Goal: Task Accomplishment & Management: Manage account settings

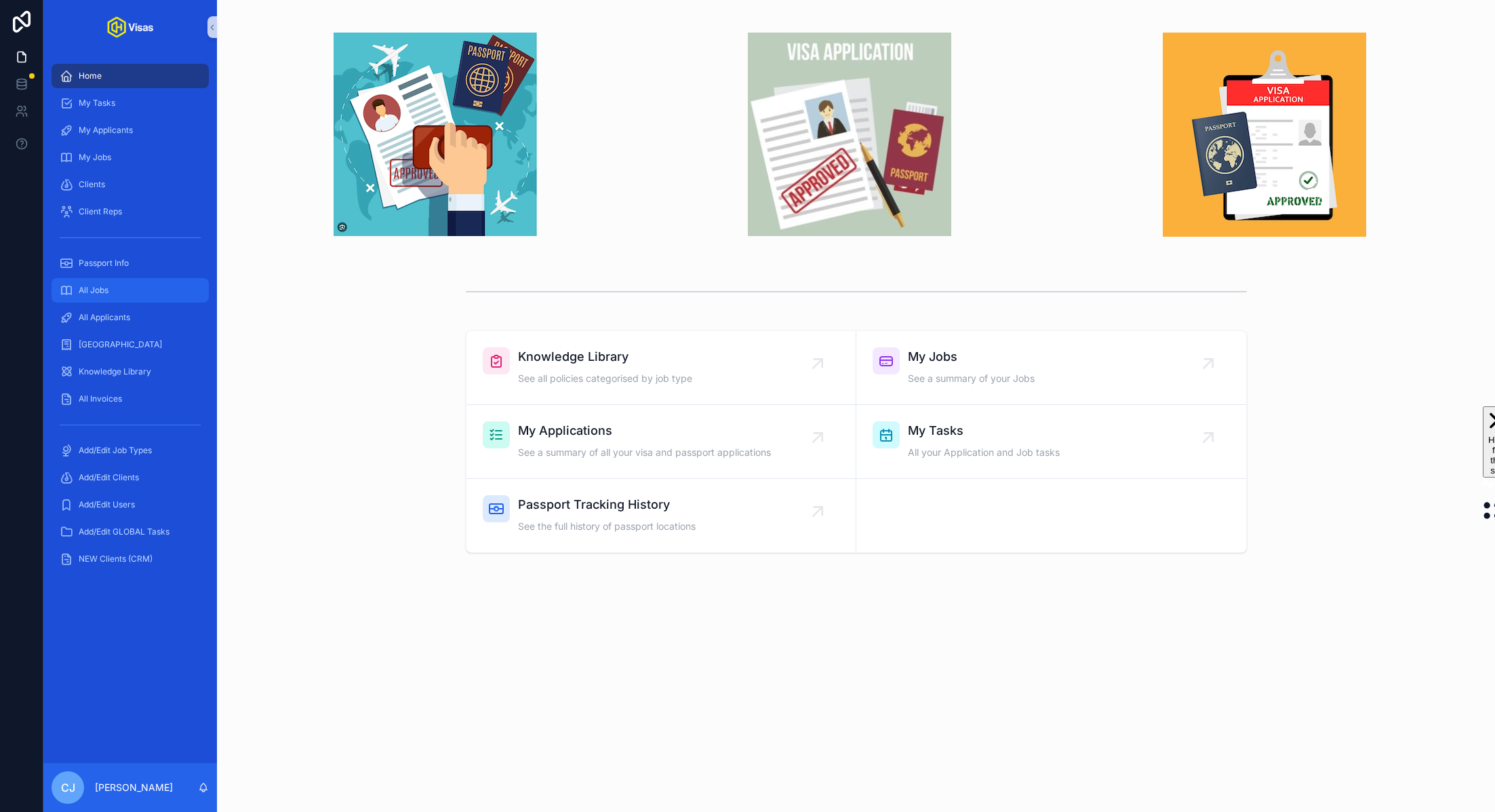
click at [98, 299] on div "All Jobs" at bounding box center [130, 290] width 141 height 21
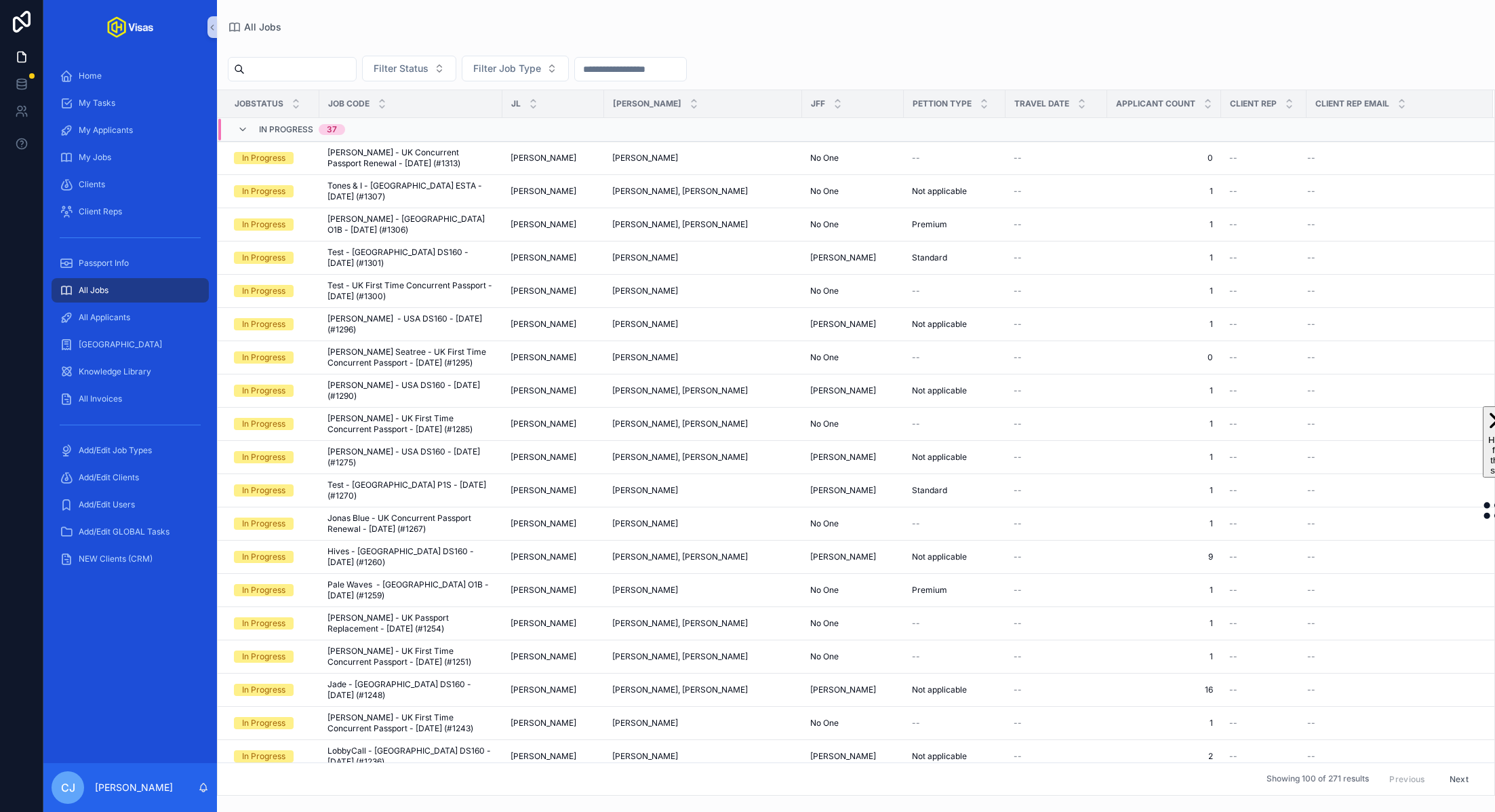
click at [320, 70] on input "scrollable content" at bounding box center [300, 69] width 111 height 19
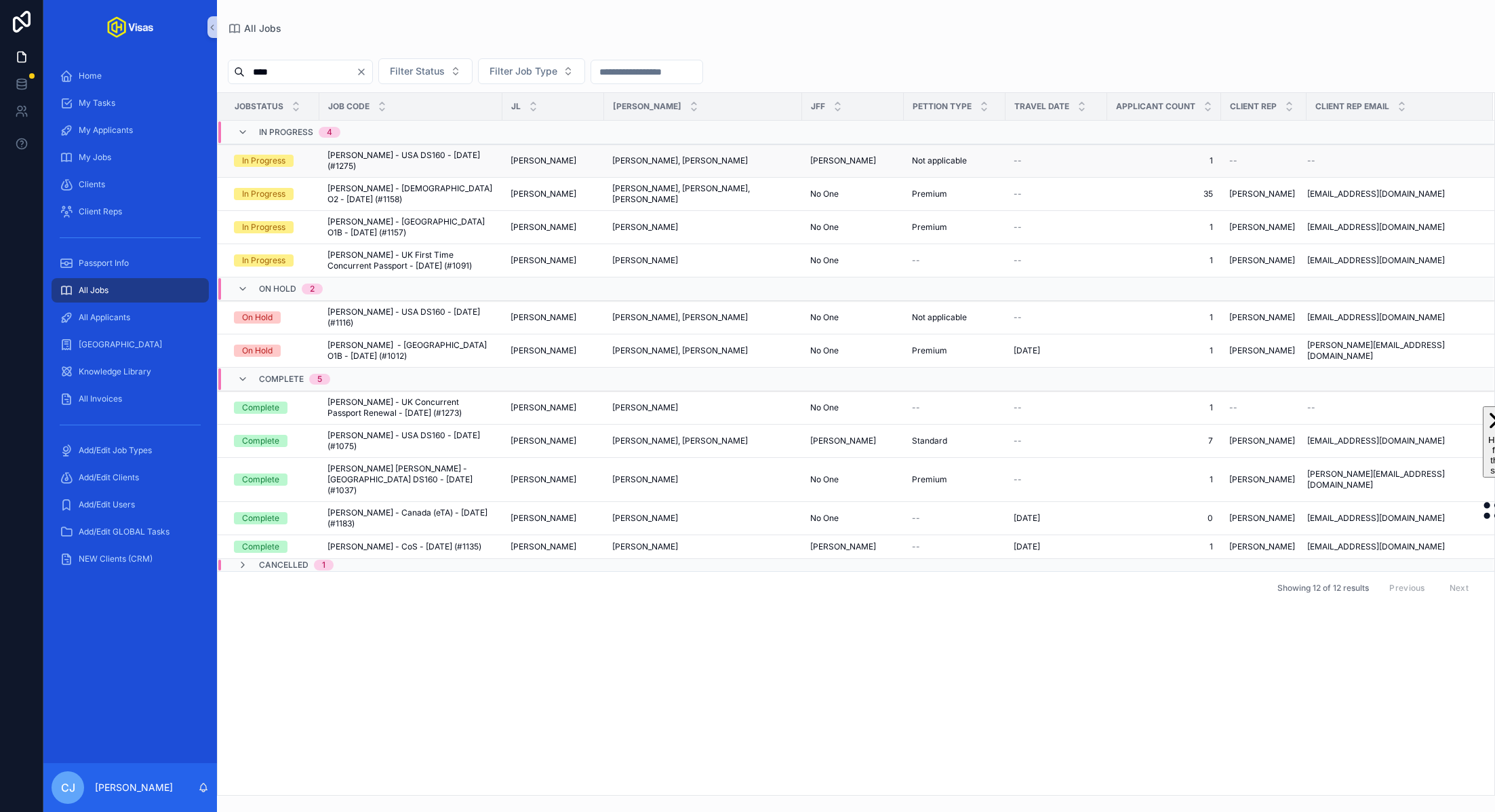
type input "****"
click at [384, 163] on span "[PERSON_NAME] - USA DS160 - [DATE] (#1275)" at bounding box center [410, 160] width 167 height 21
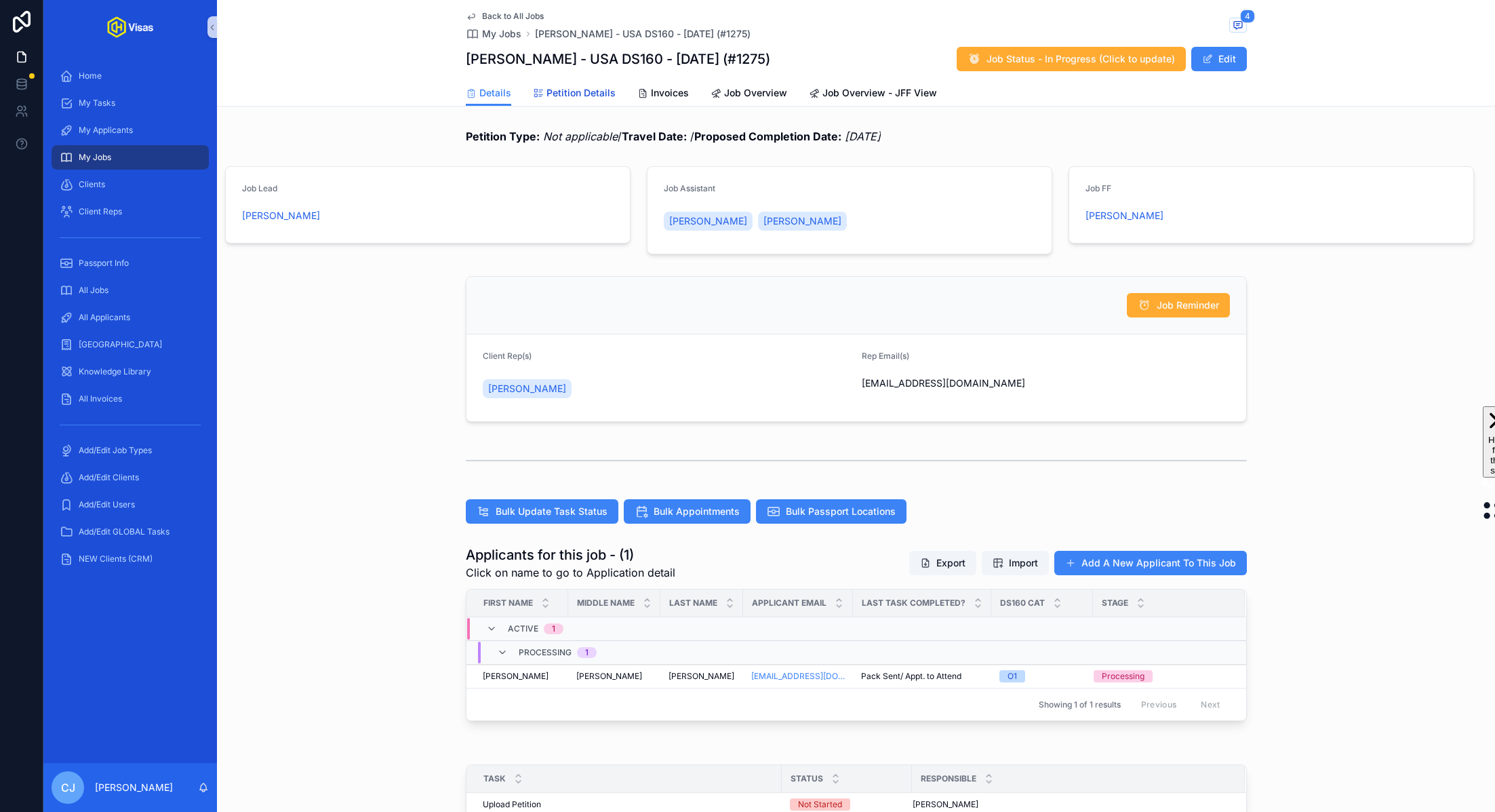
click at [575, 94] on span "Petition Details" at bounding box center [581, 93] width 70 height 13
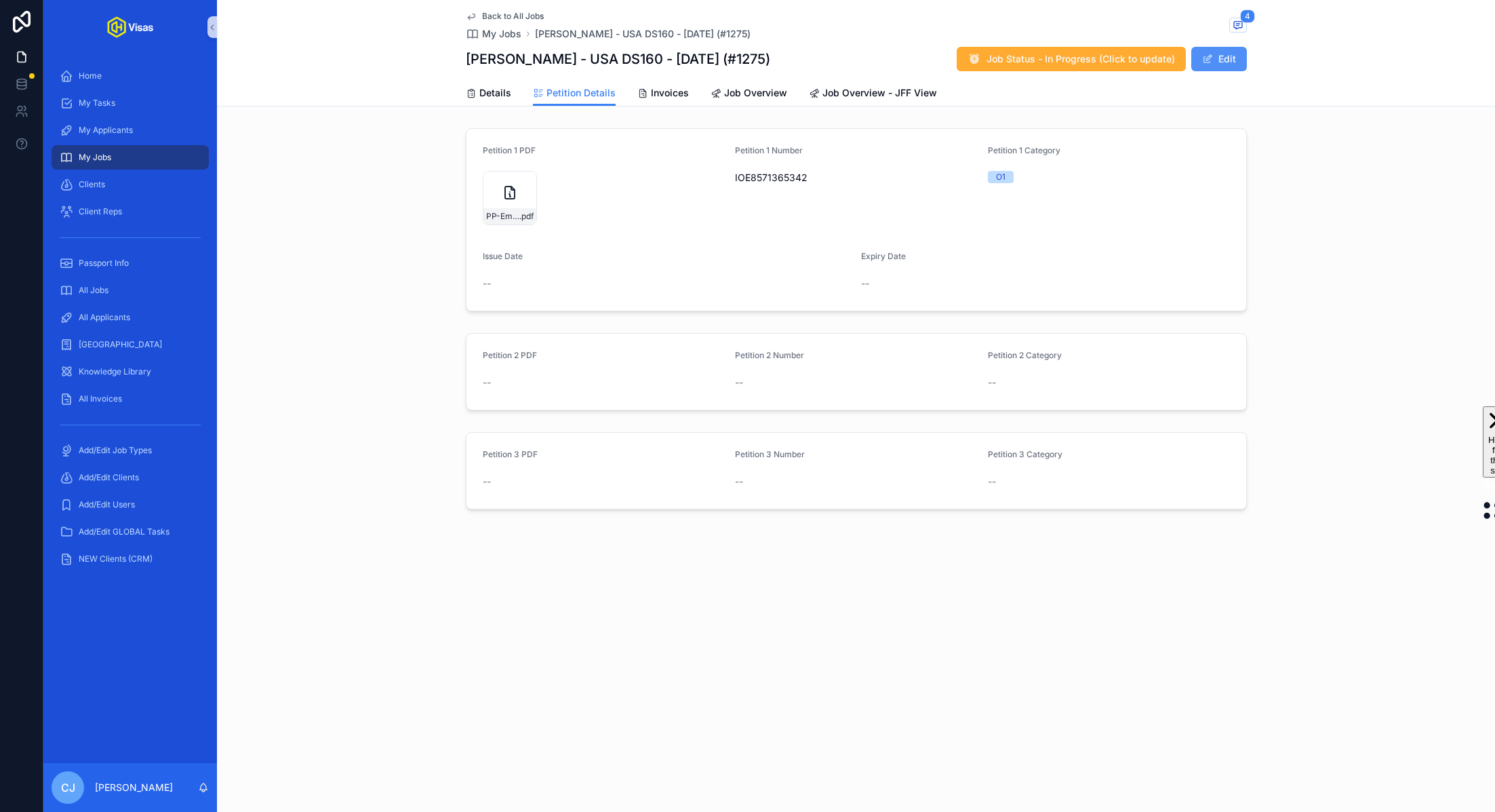
click at [1225, 62] on button "Edit" at bounding box center [1220, 58] width 55 height 24
click at [509, 177] on icon "scrollable content" at bounding box center [512, 178] width 11 height 11
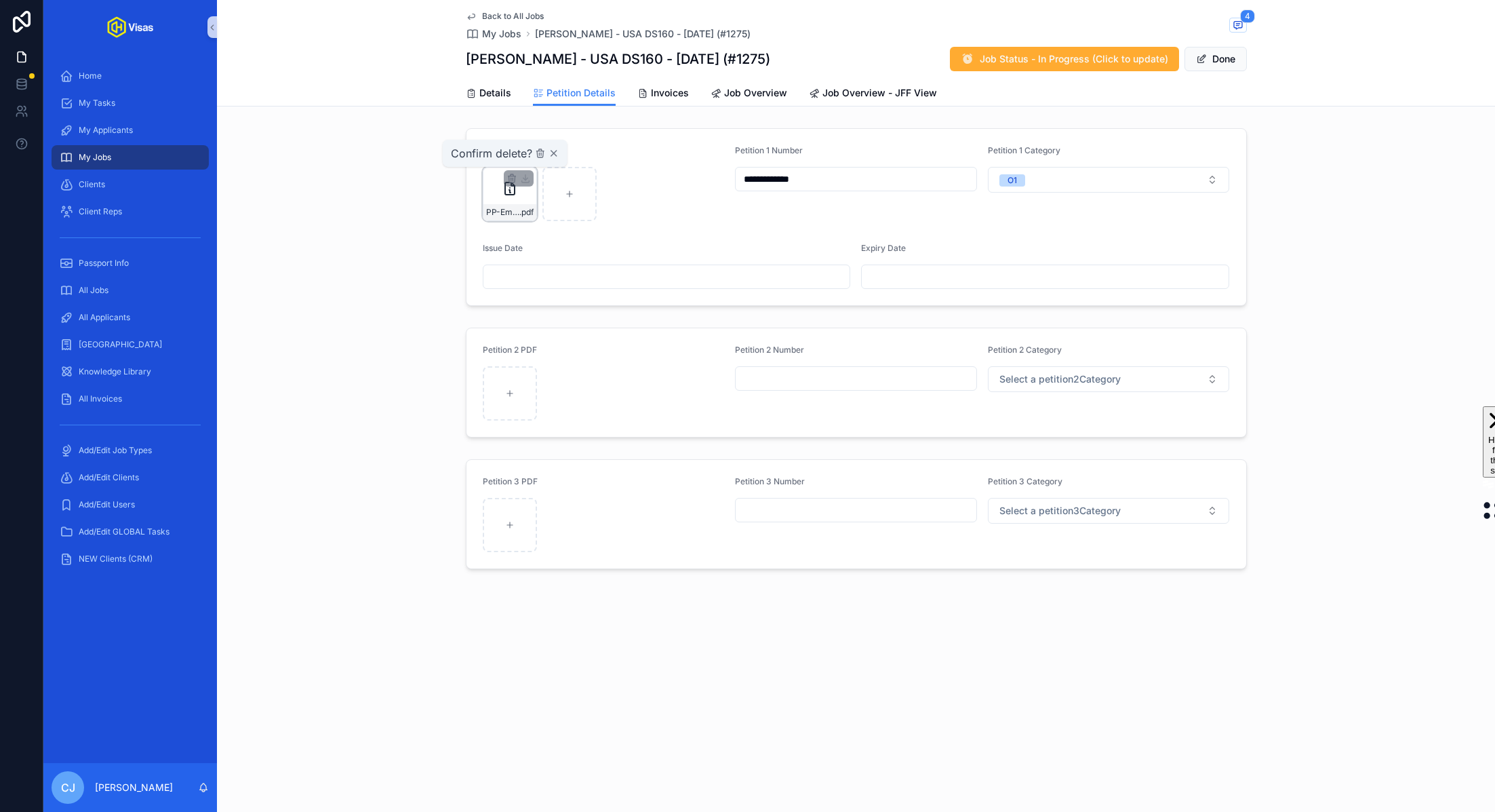
click at [538, 159] on div "Confirm delete?" at bounding box center [505, 153] width 109 height 16
click at [538, 149] on icon "scrollable content" at bounding box center [540, 153] width 11 height 11
click at [505, 199] on div "scrollable content" at bounding box center [510, 193] width 54 height 54
type input "**********"
click at [1213, 69] on button "Done" at bounding box center [1216, 58] width 62 height 24
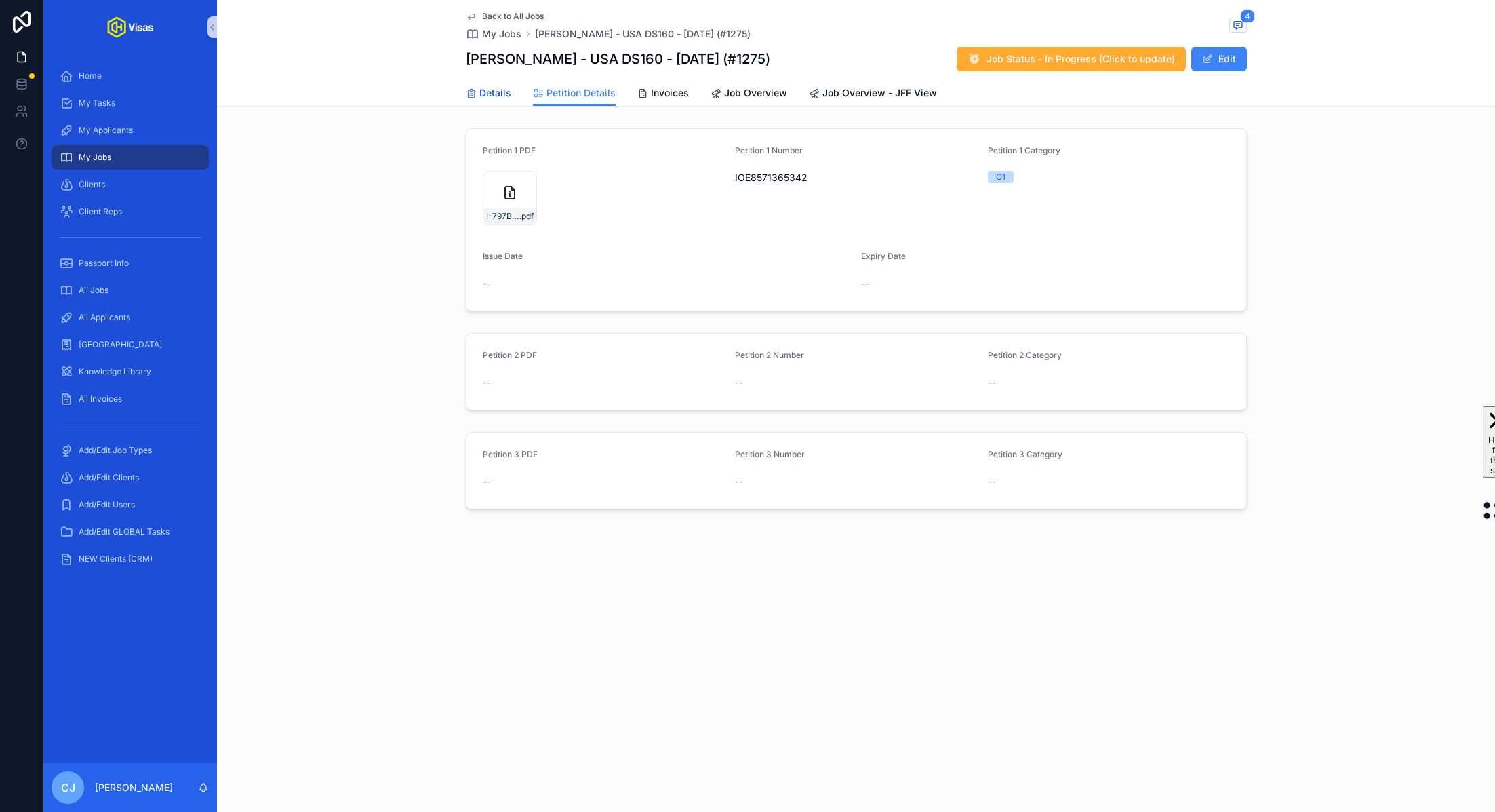
click at [467, 94] on icon "scrollable content" at bounding box center [472, 94] width 11 height 11
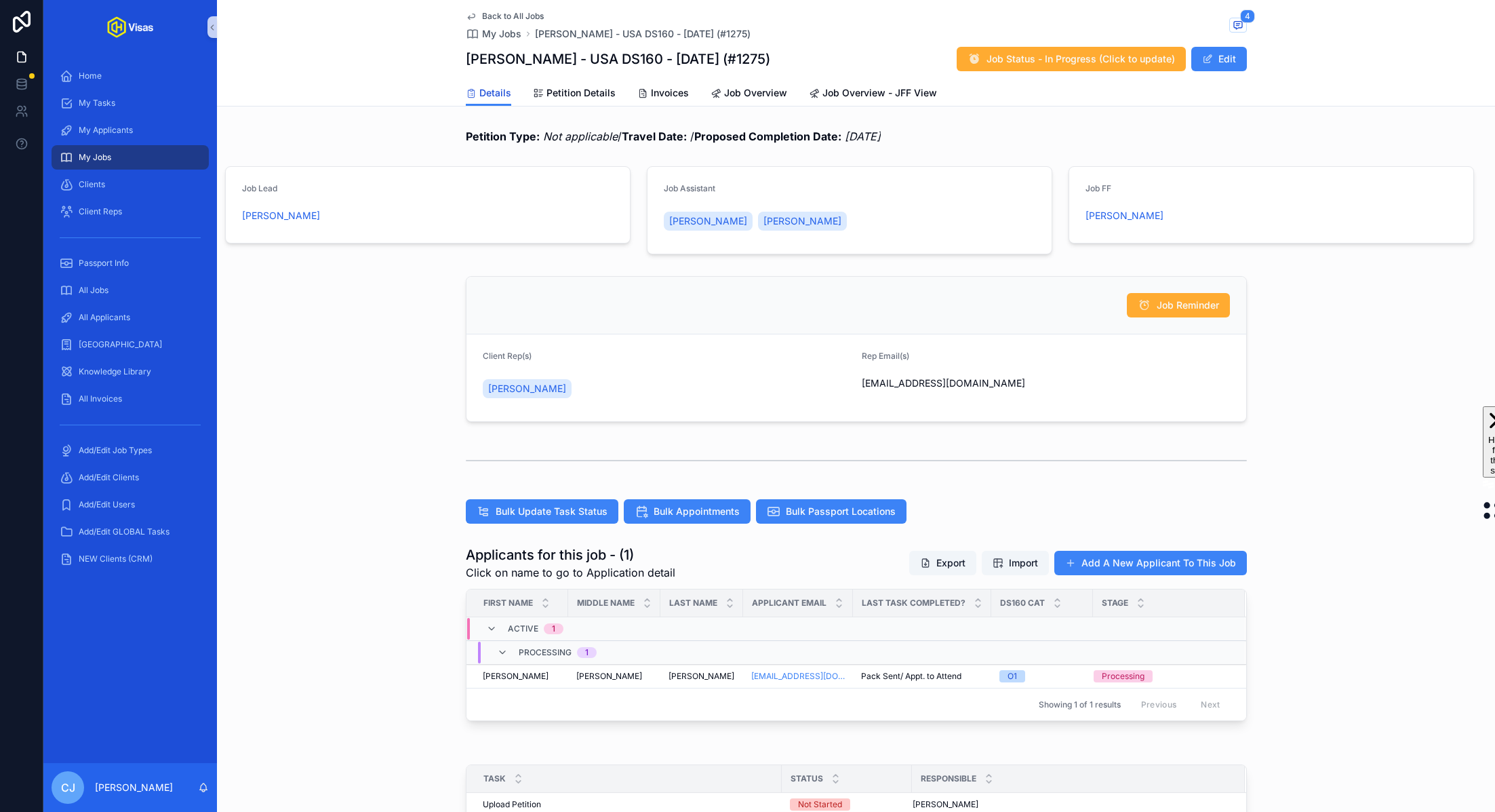
scroll to position [217, 0]
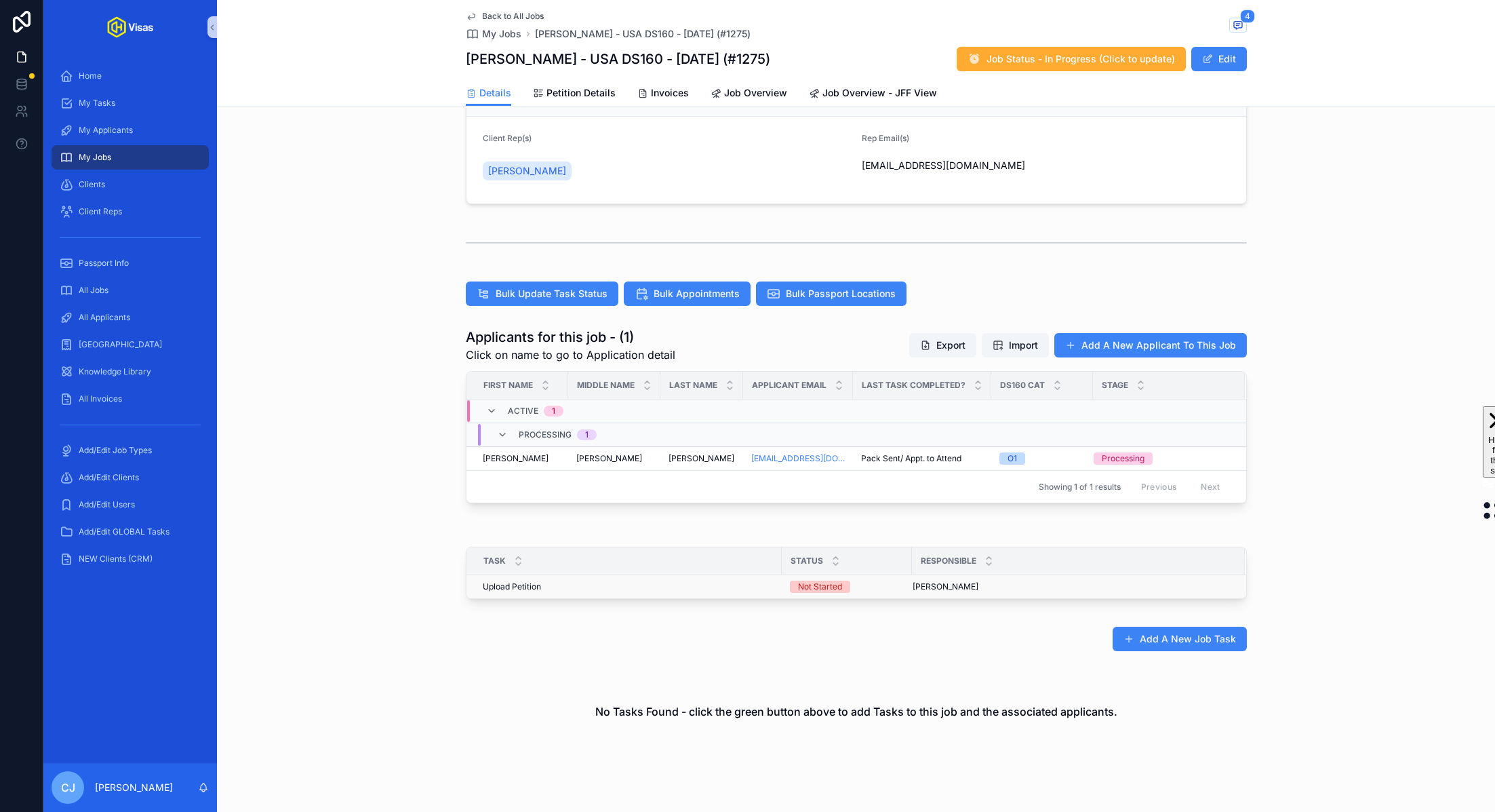
click at [536, 586] on span "Upload Petition" at bounding box center [512, 586] width 58 height 11
click at [838, 584] on div "Not Started" at bounding box center [819, 586] width 44 height 12
click at [1118, 582] on div "[PERSON_NAME] [PERSON_NAME]" at bounding box center [1071, 586] width 316 height 11
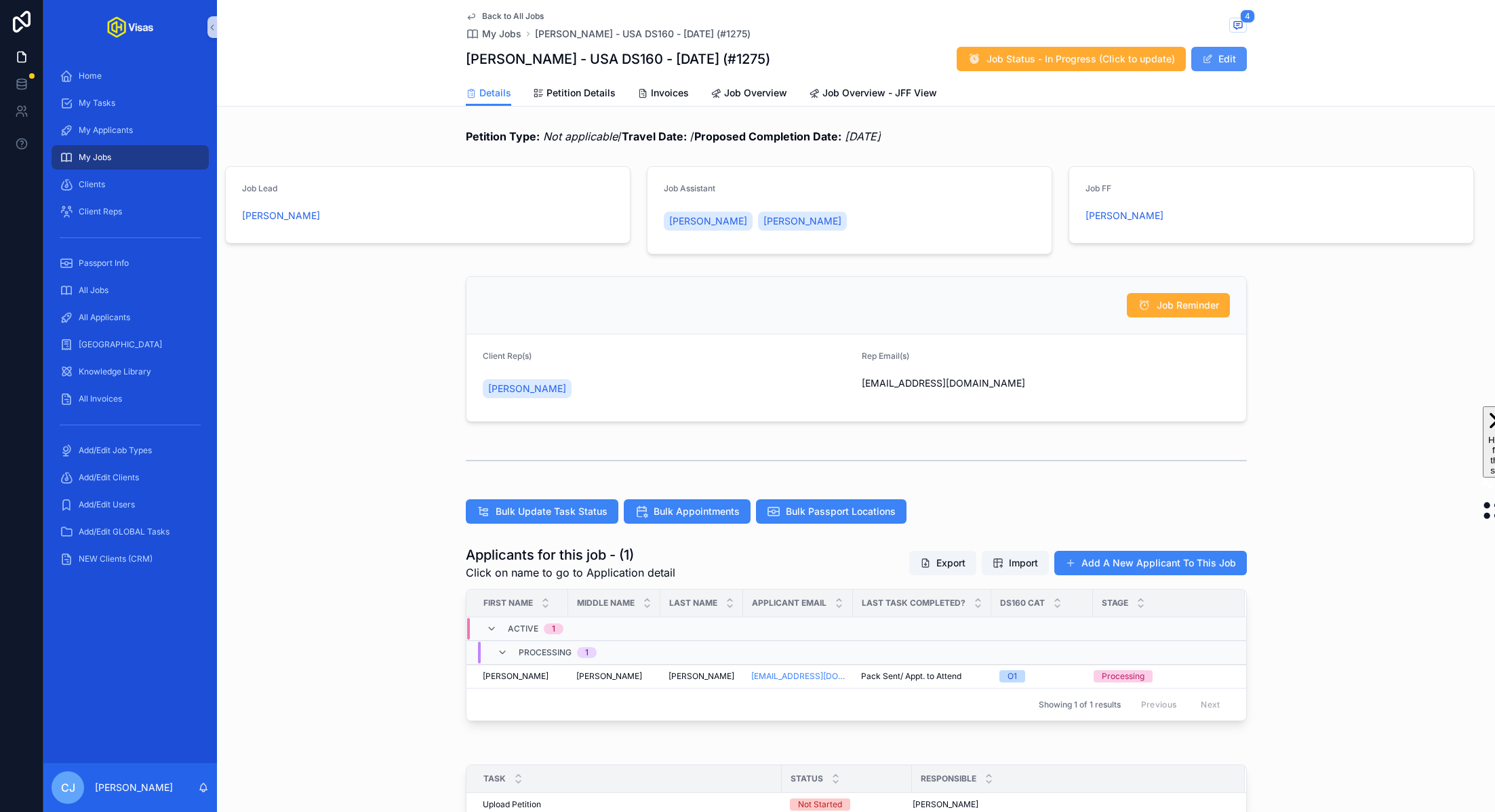
click at [1226, 52] on button "Edit" at bounding box center [1220, 58] width 55 height 24
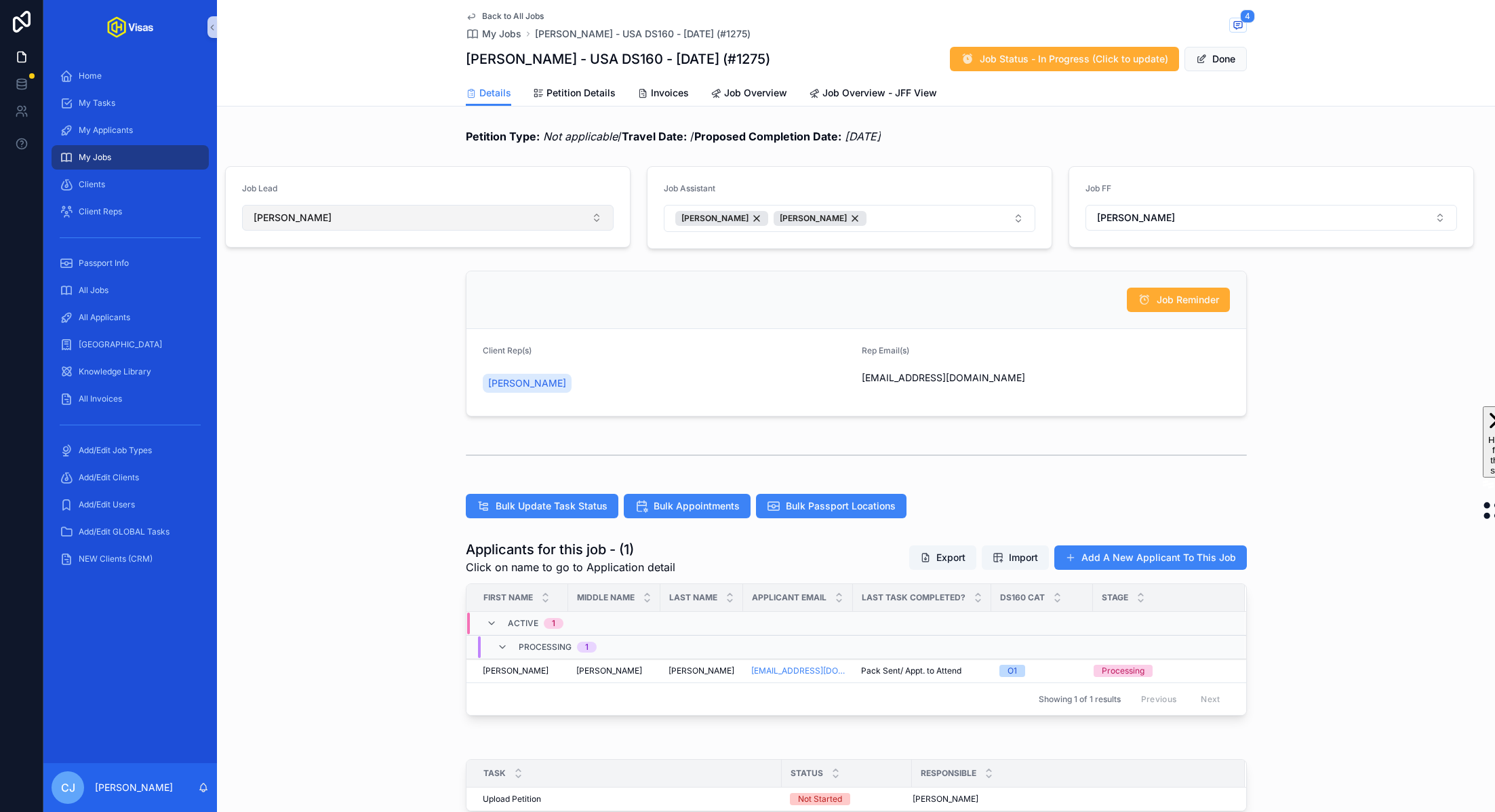
click at [497, 222] on button "[PERSON_NAME]" at bounding box center [428, 217] width 372 height 26
type input "***"
click at [357, 275] on div "[PERSON_NAME]" at bounding box center [428, 272] width 366 height 21
click at [1215, 66] on button "Done" at bounding box center [1216, 58] width 62 height 24
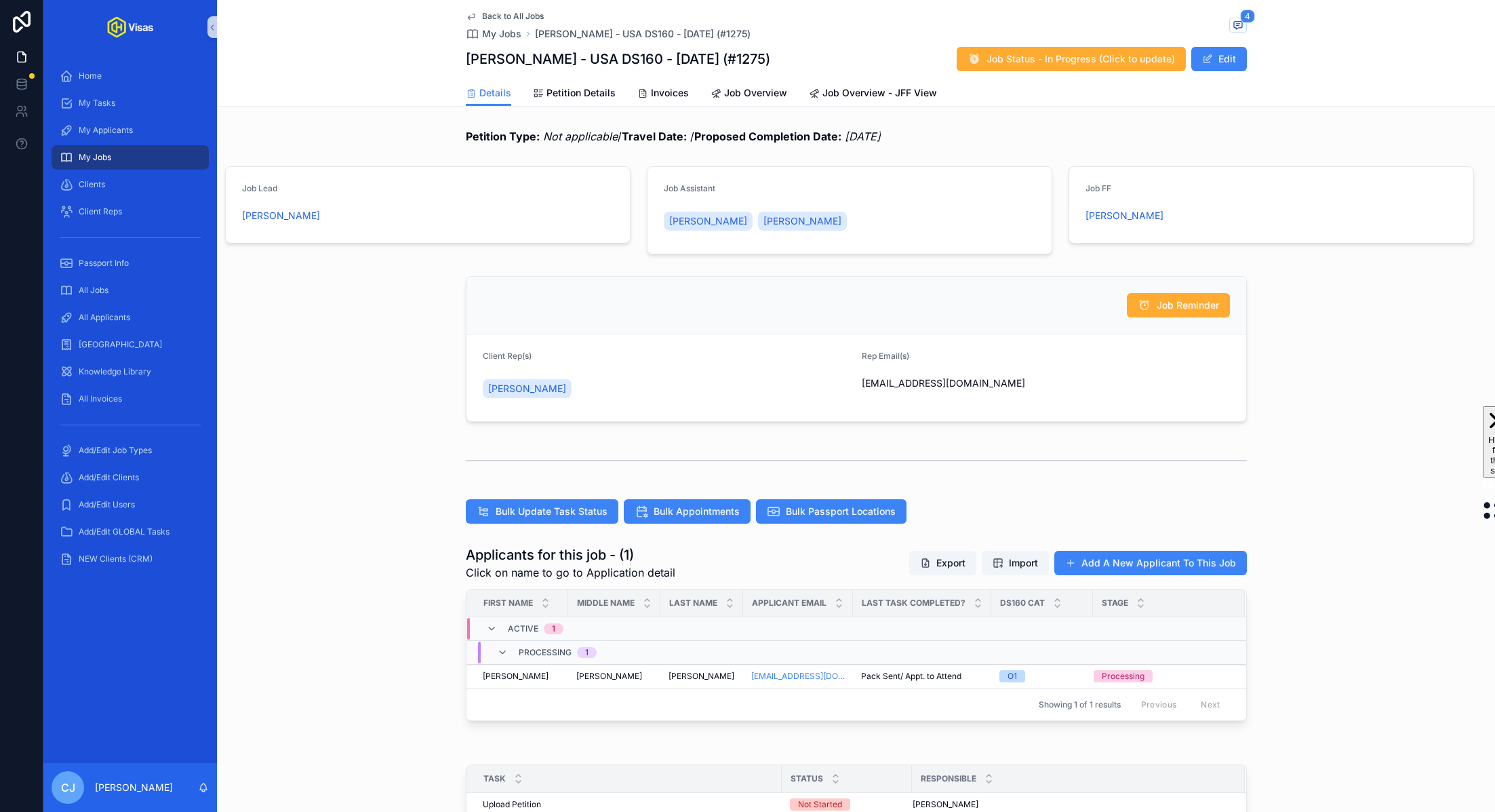
scroll to position [257, 0]
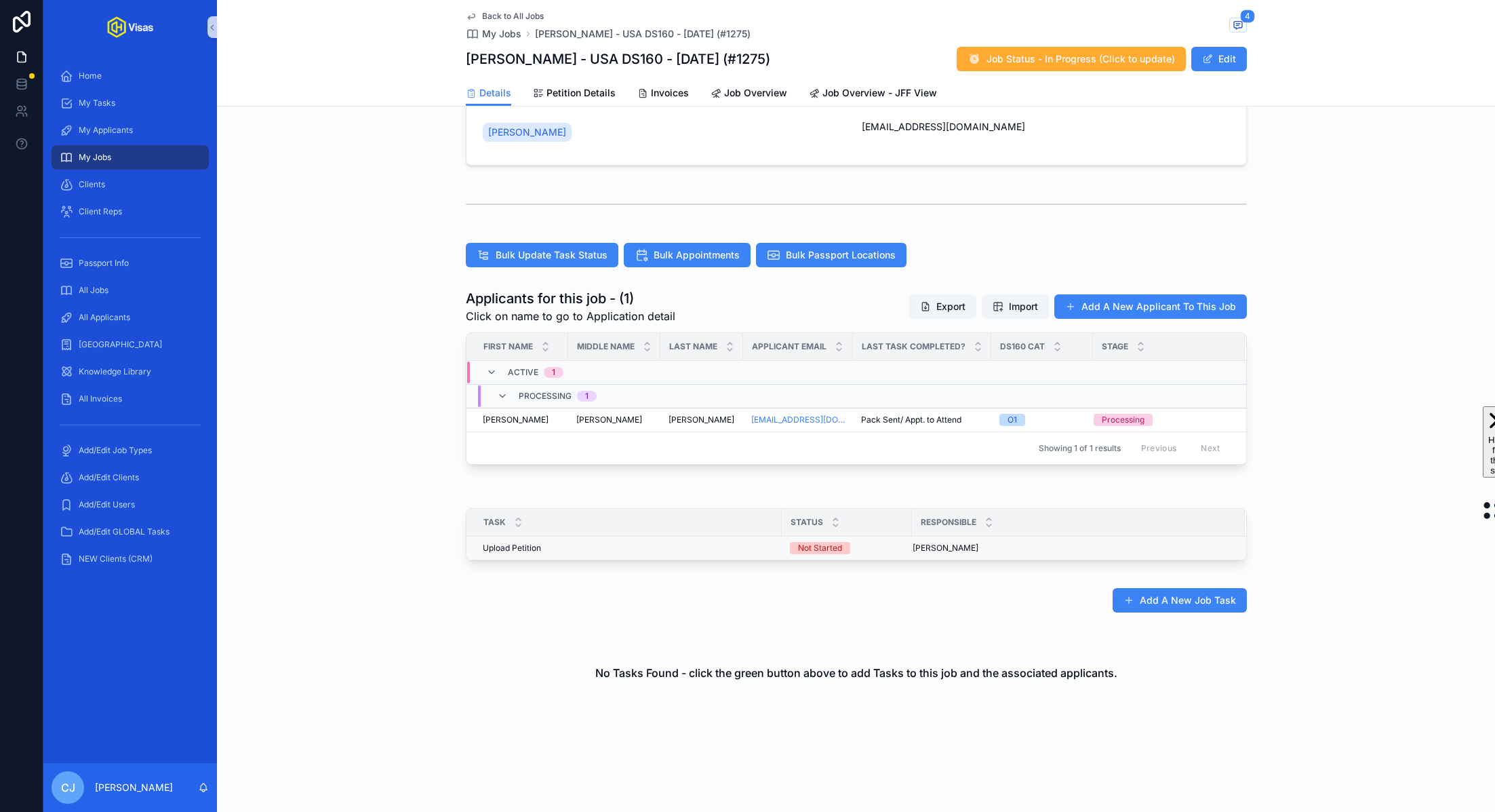
click at [622, 543] on div "Upload Petition Upload Petition" at bounding box center [628, 548] width 291 height 11
click at [827, 548] on div "Not Started" at bounding box center [819, 548] width 44 height 12
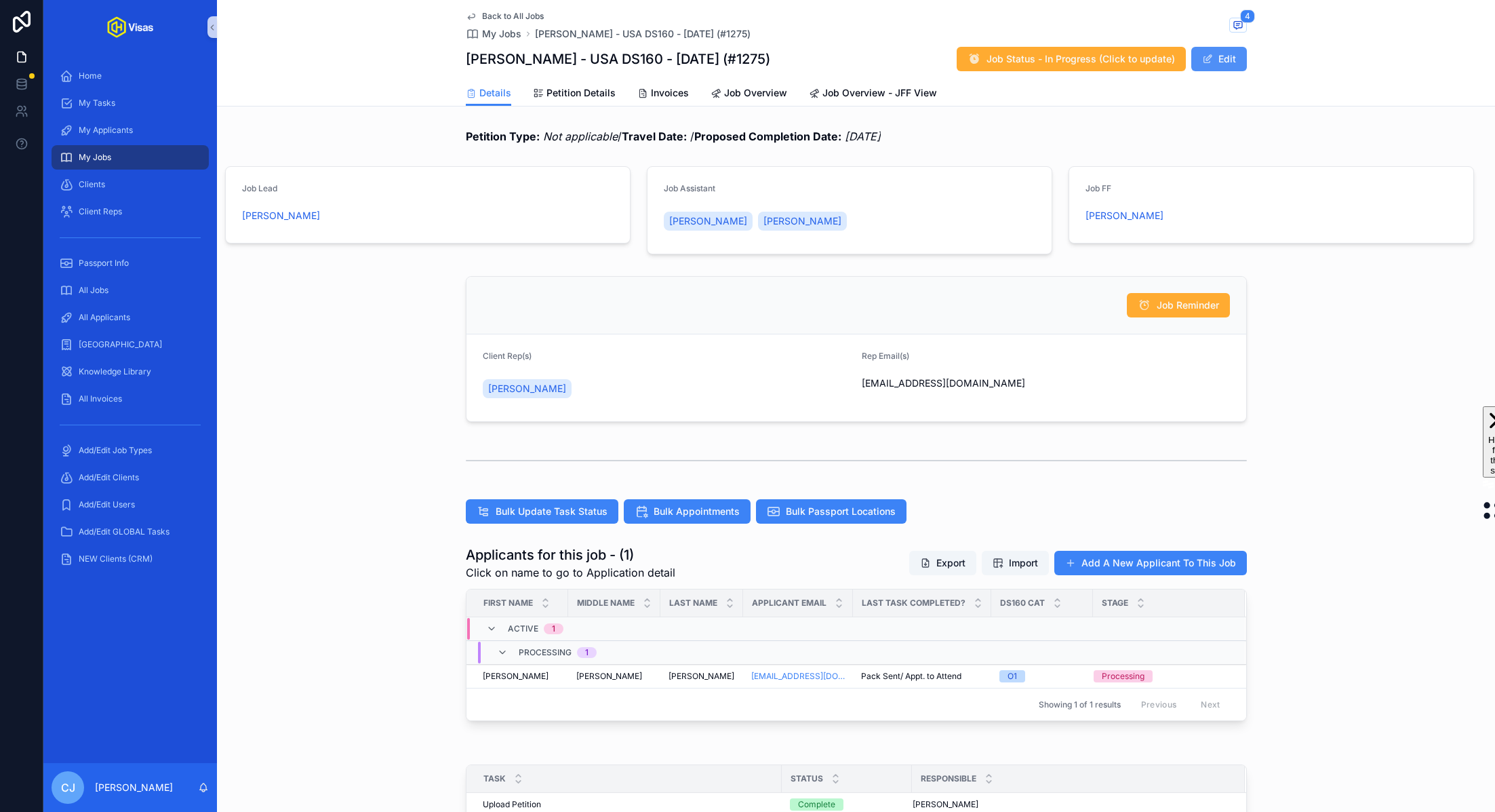
click at [1225, 54] on button "Edit" at bounding box center [1220, 58] width 55 height 24
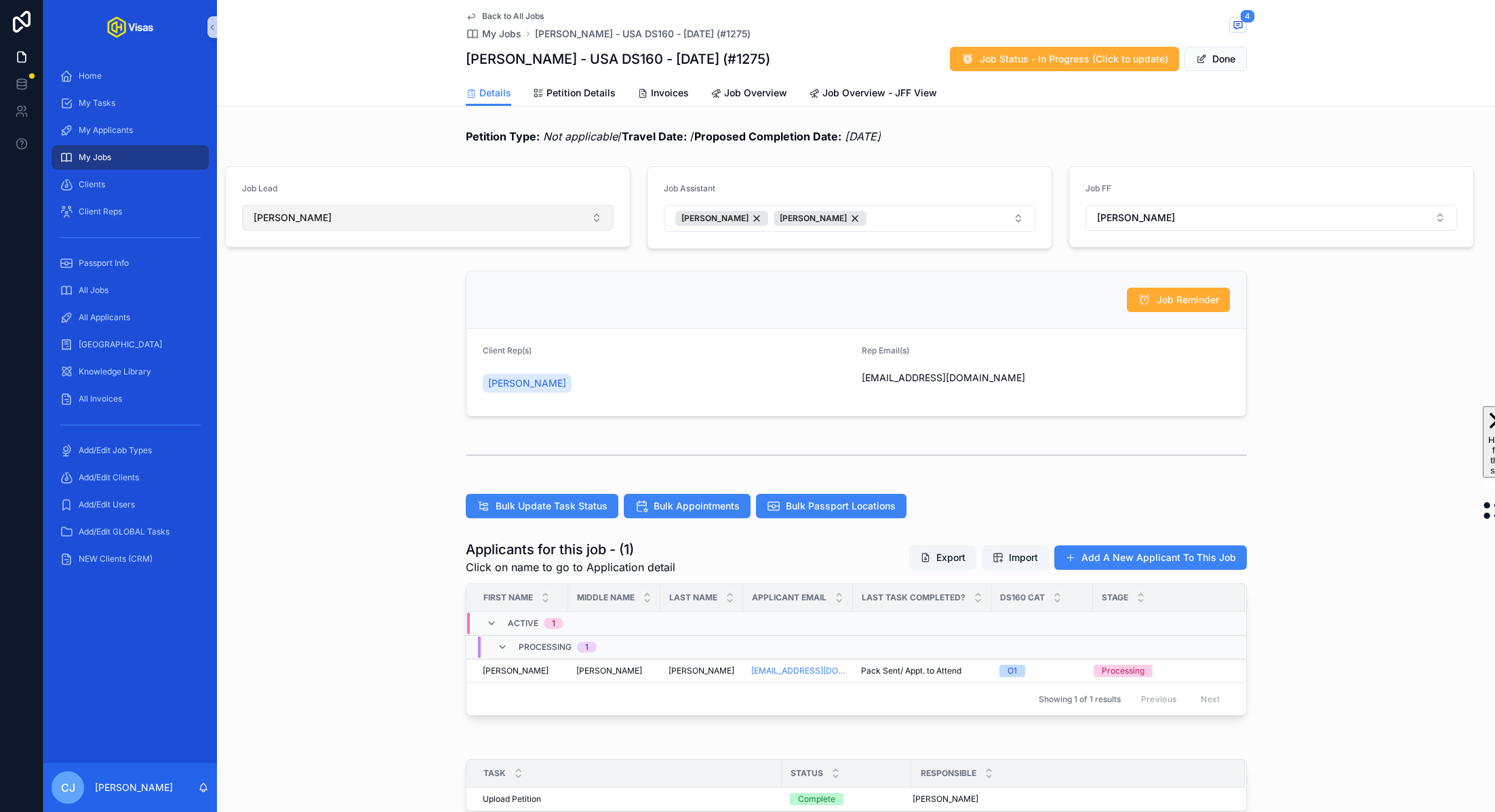
click at [533, 214] on button "[PERSON_NAME]" at bounding box center [428, 217] width 372 height 26
click at [352, 415] on div "[PERSON_NAME]" at bounding box center [428, 423] width 366 height 21
click at [1223, 55] on button "Done" at bounding box center [1216, 58] width 62 height 24
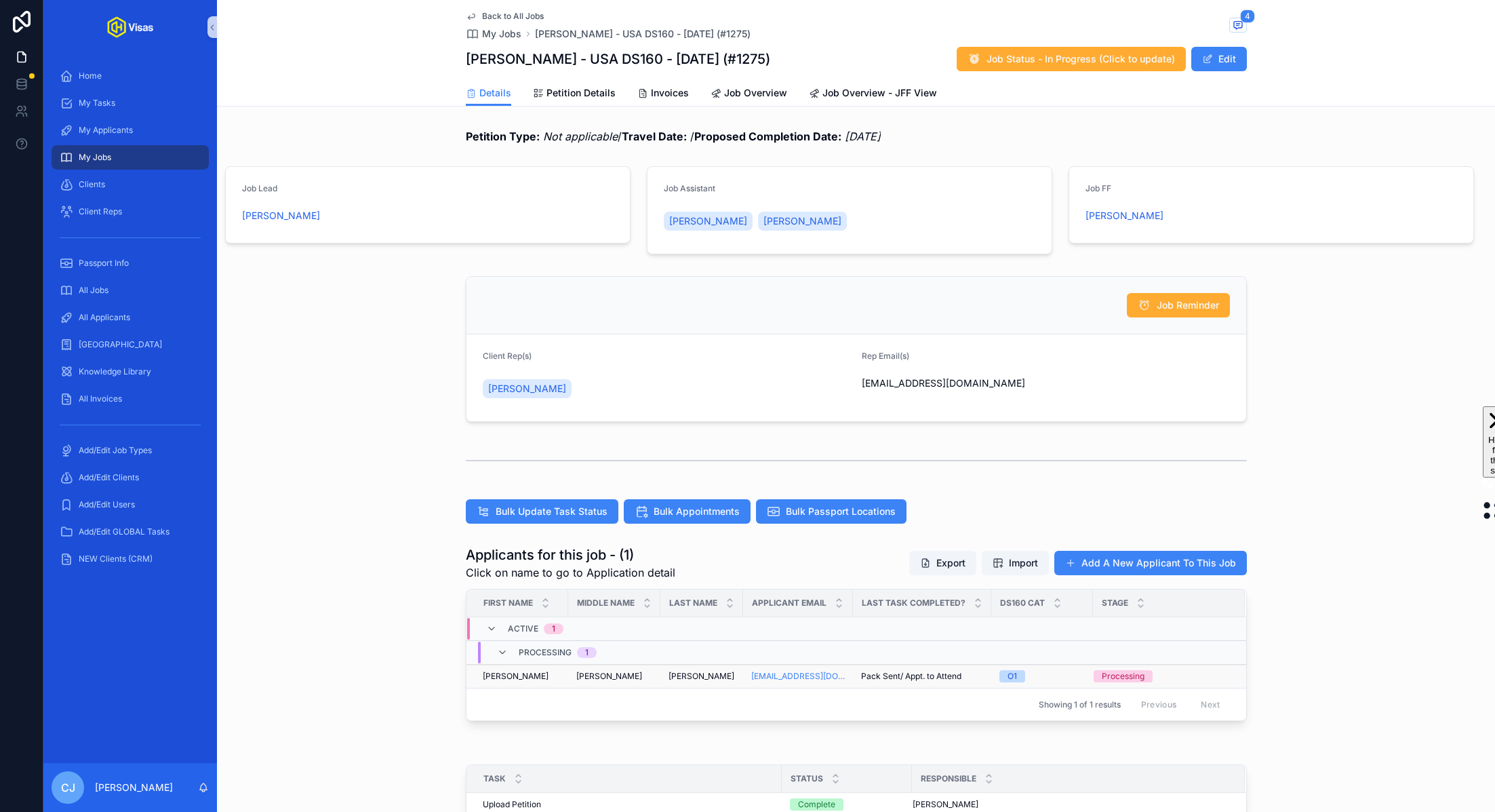
click at [655, 678] on td "Kenneth Kenneth" at bounding box center [613, 676] width 92 height 24
click at [681, 676] on span "[PERSON_NAME]" at bounding box center [702, 676] width 66 height 11
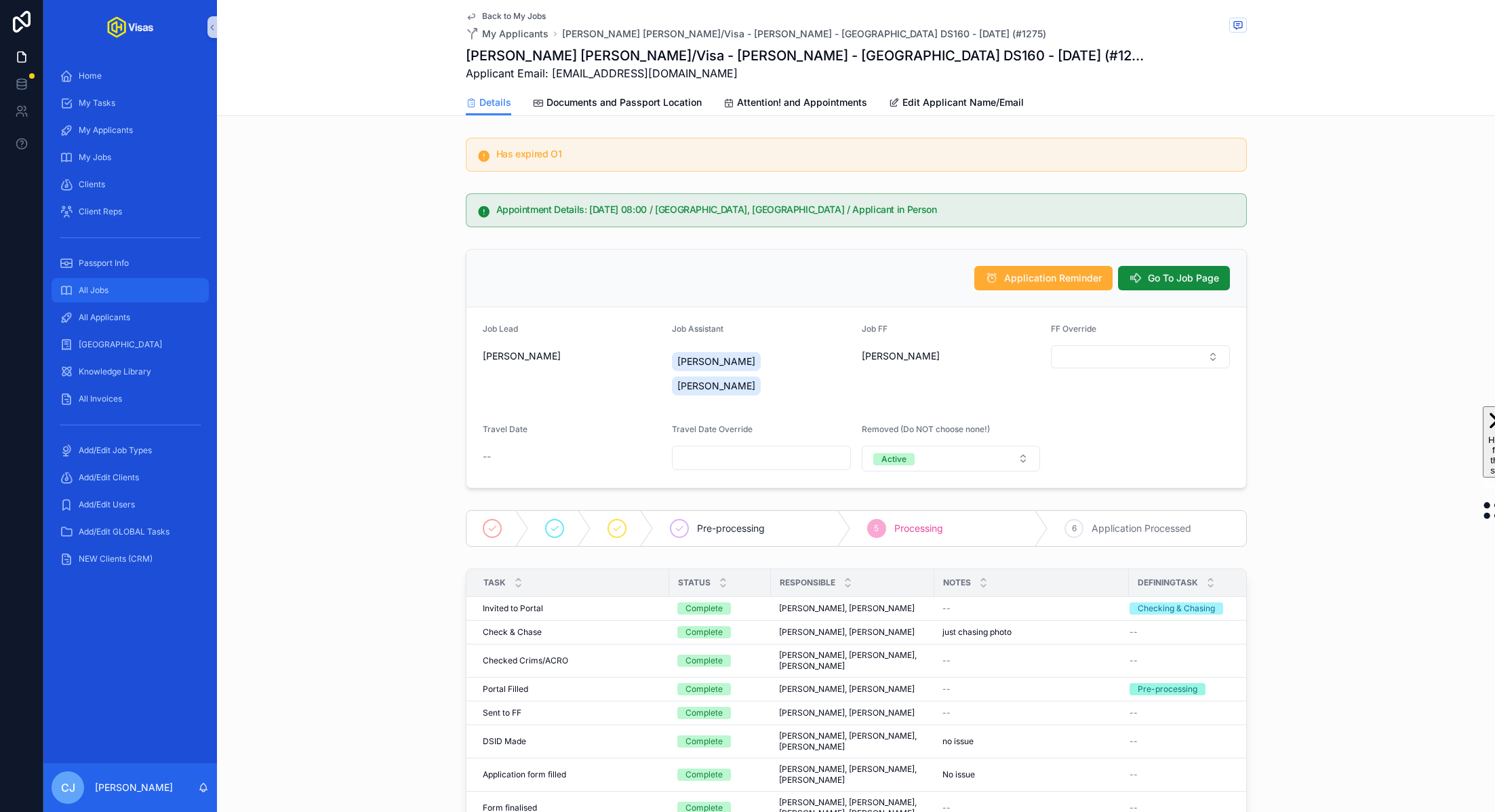
click at [107, 282] on div "All Jobs" at bounding box center [130, 290] width 141 height 21
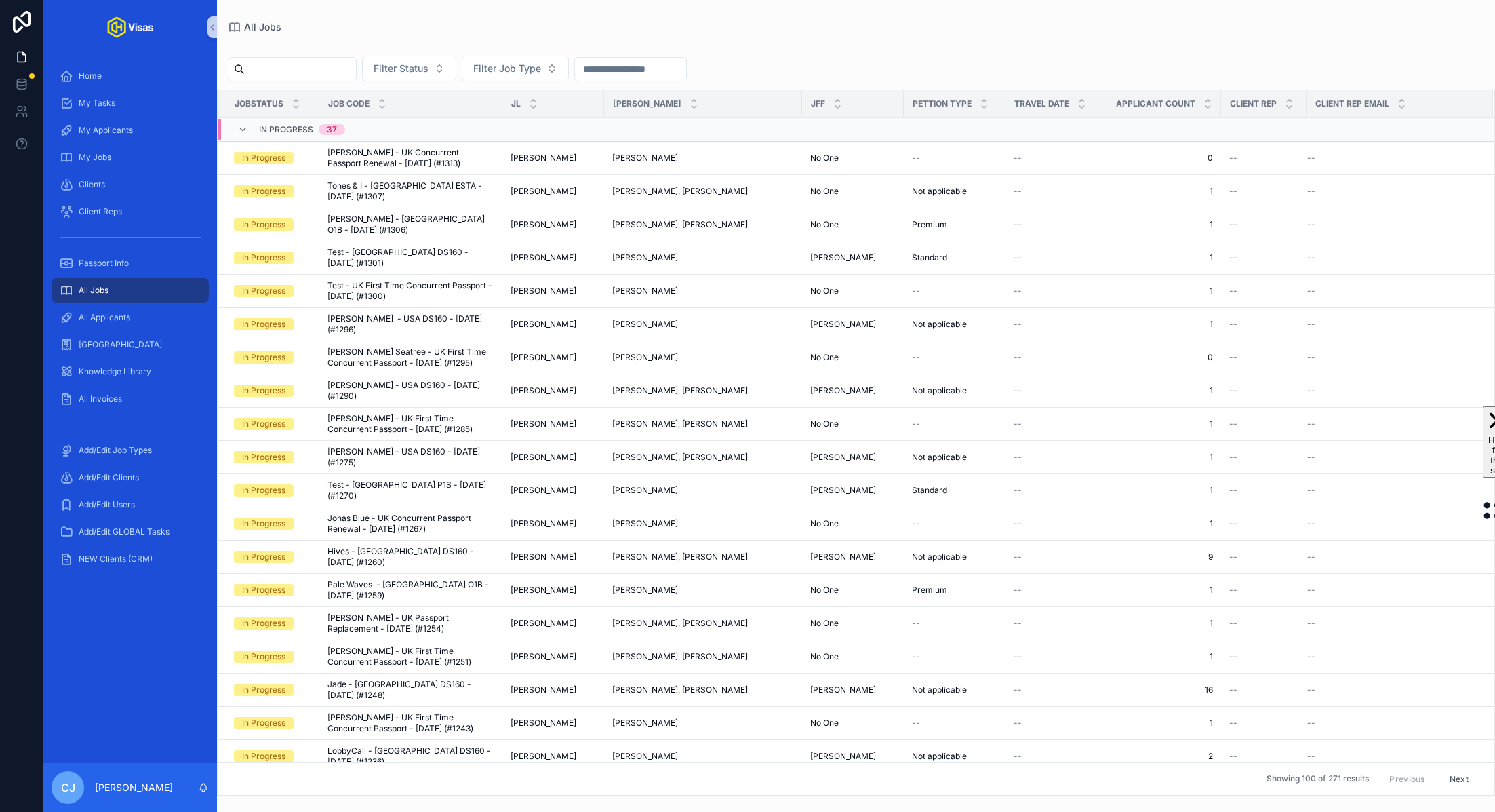
click at [317, 70] on input "scrollable content" at bounding box center [300, 69] width 111 height 19
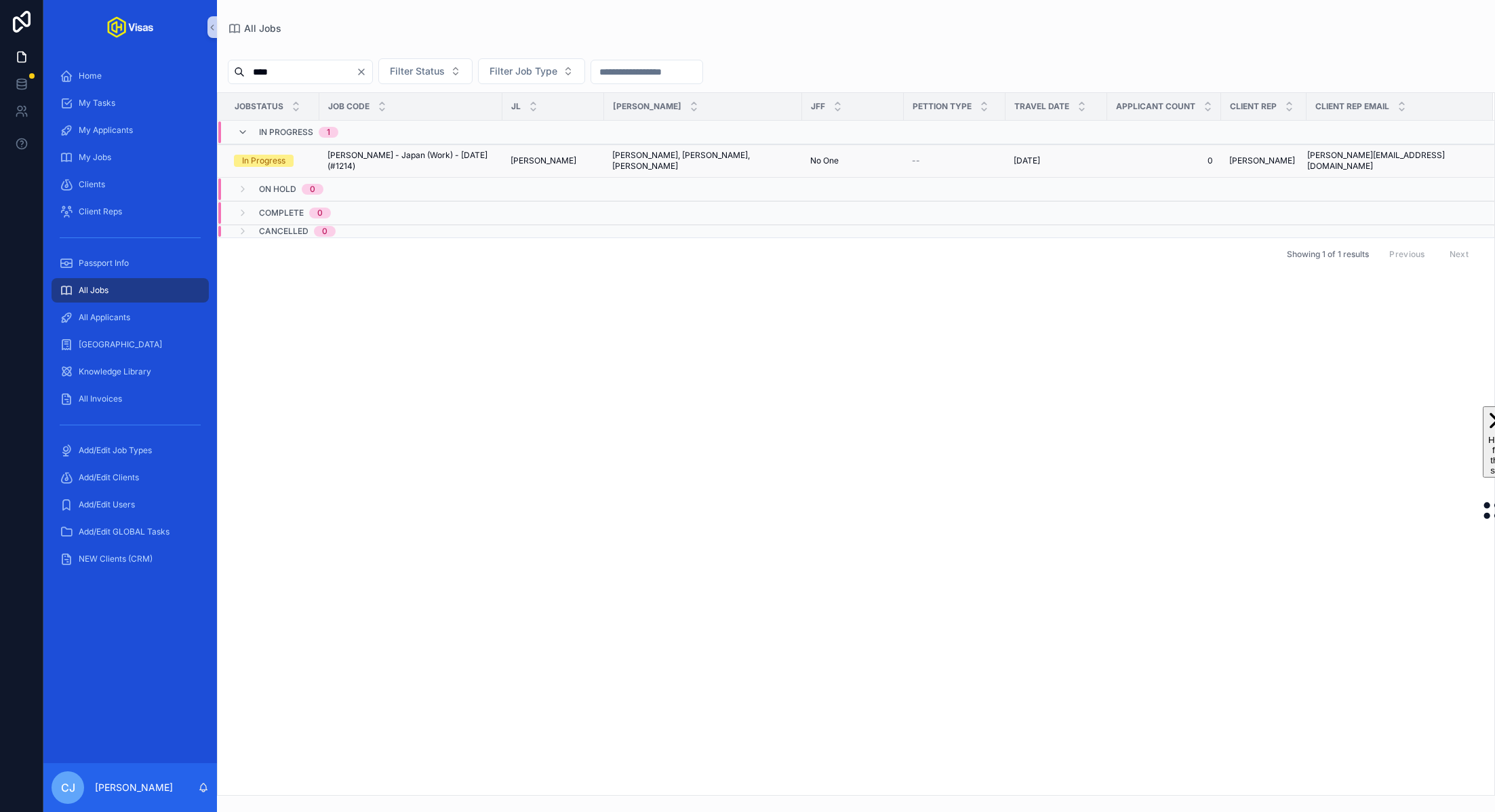
type input "****"
click at [398, 159] on span "ANGIE MCMAHON - Japan (Work) - Jun/25 (#1214)" at bounding box center [410, 160] width 167 height 21
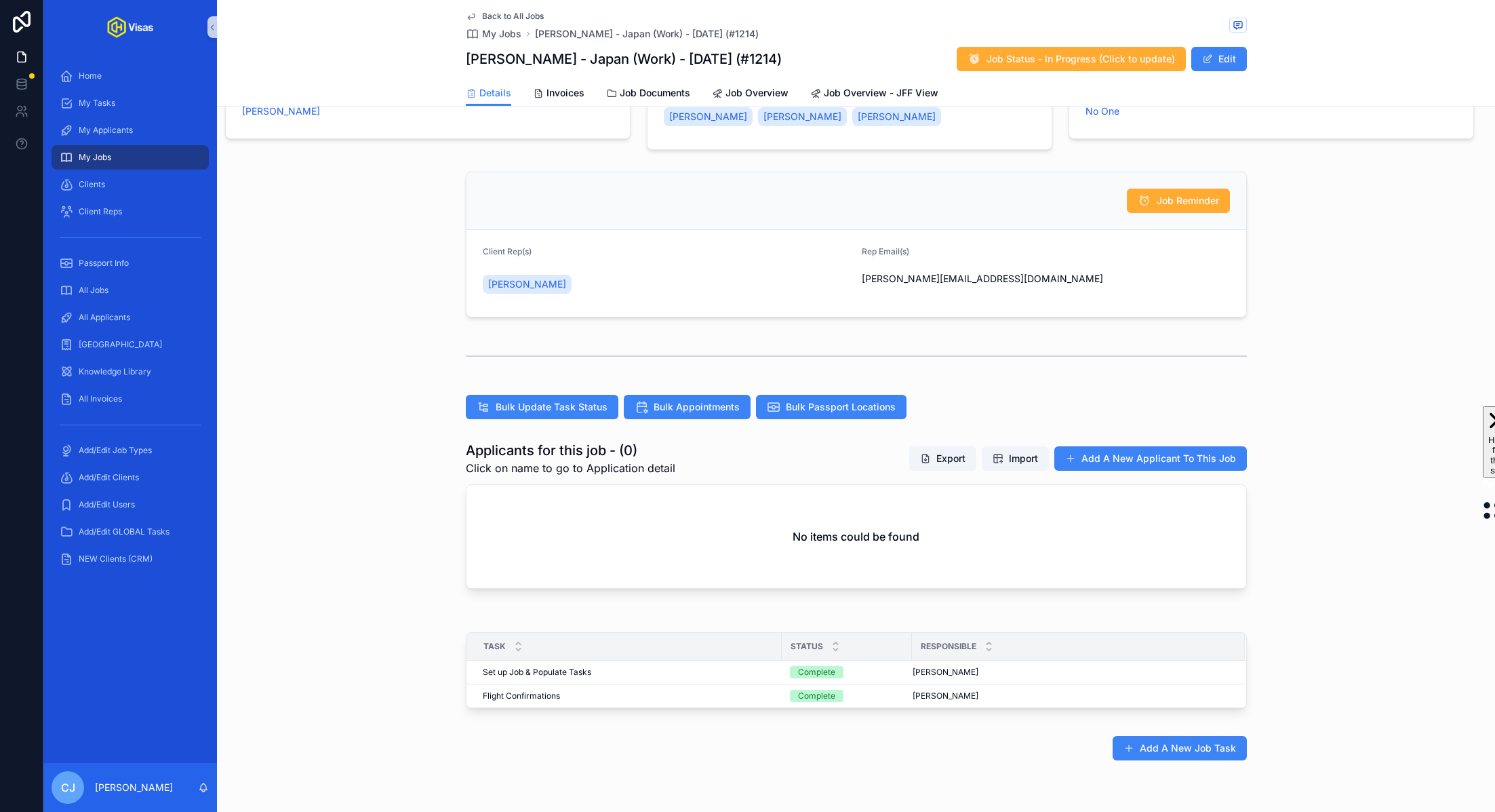
scroll to position [214, 0]
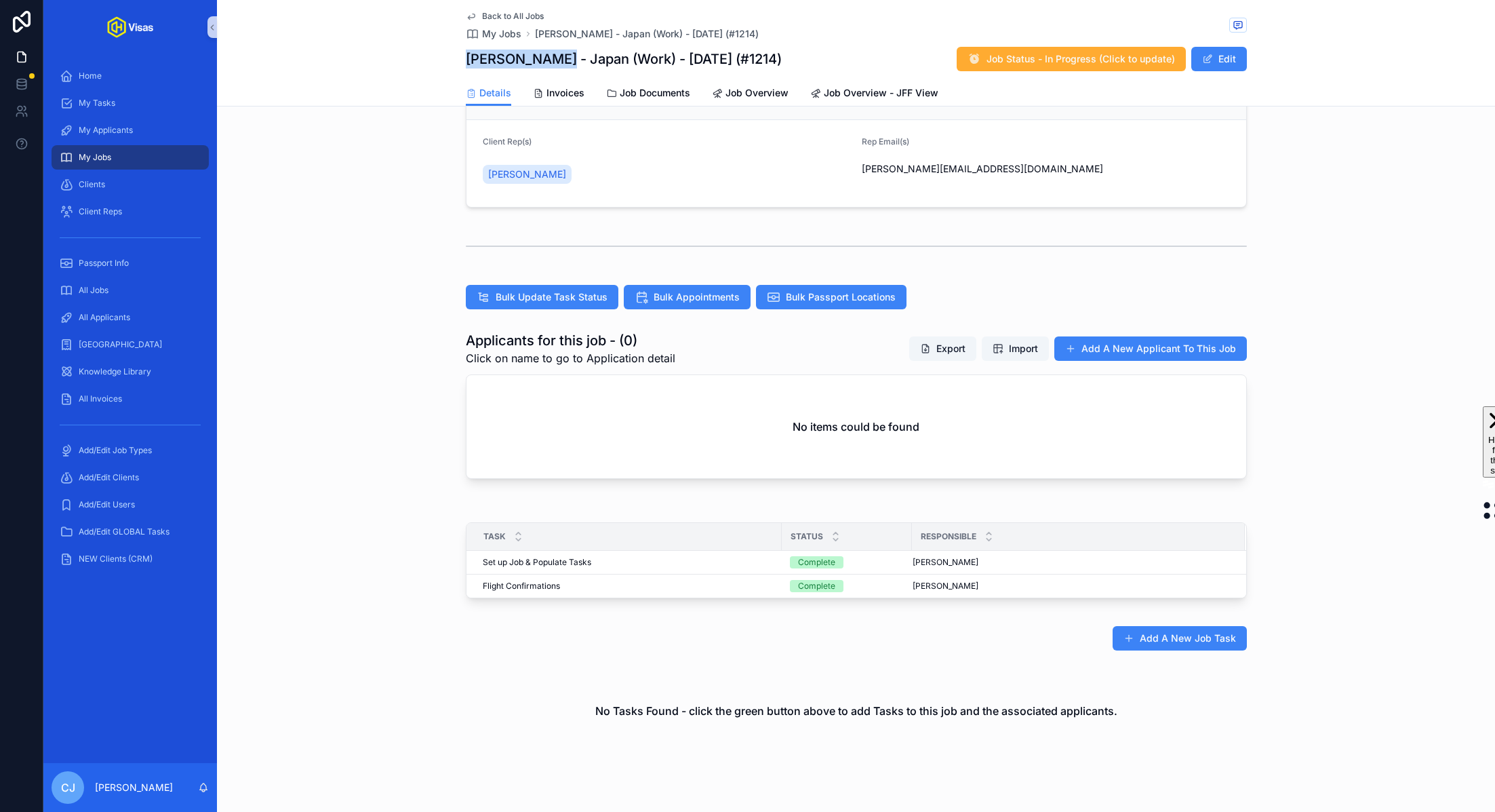
drag, startPoint x: 584, startPoint y: 55, endPoint x: 469, endPoint y: 55, distance: 115.0
click at [469, 55] on h1 "ANGIE MCMAHON - Japan (Work) - Jun/25 (#1214)" at bounding box center [624, 59] width 316 height 19
copy h1 "ANGIE MCMAHON"
click at [152, 313] on div "All Applicants" at bounding box center [130, 317] width 141 height 21
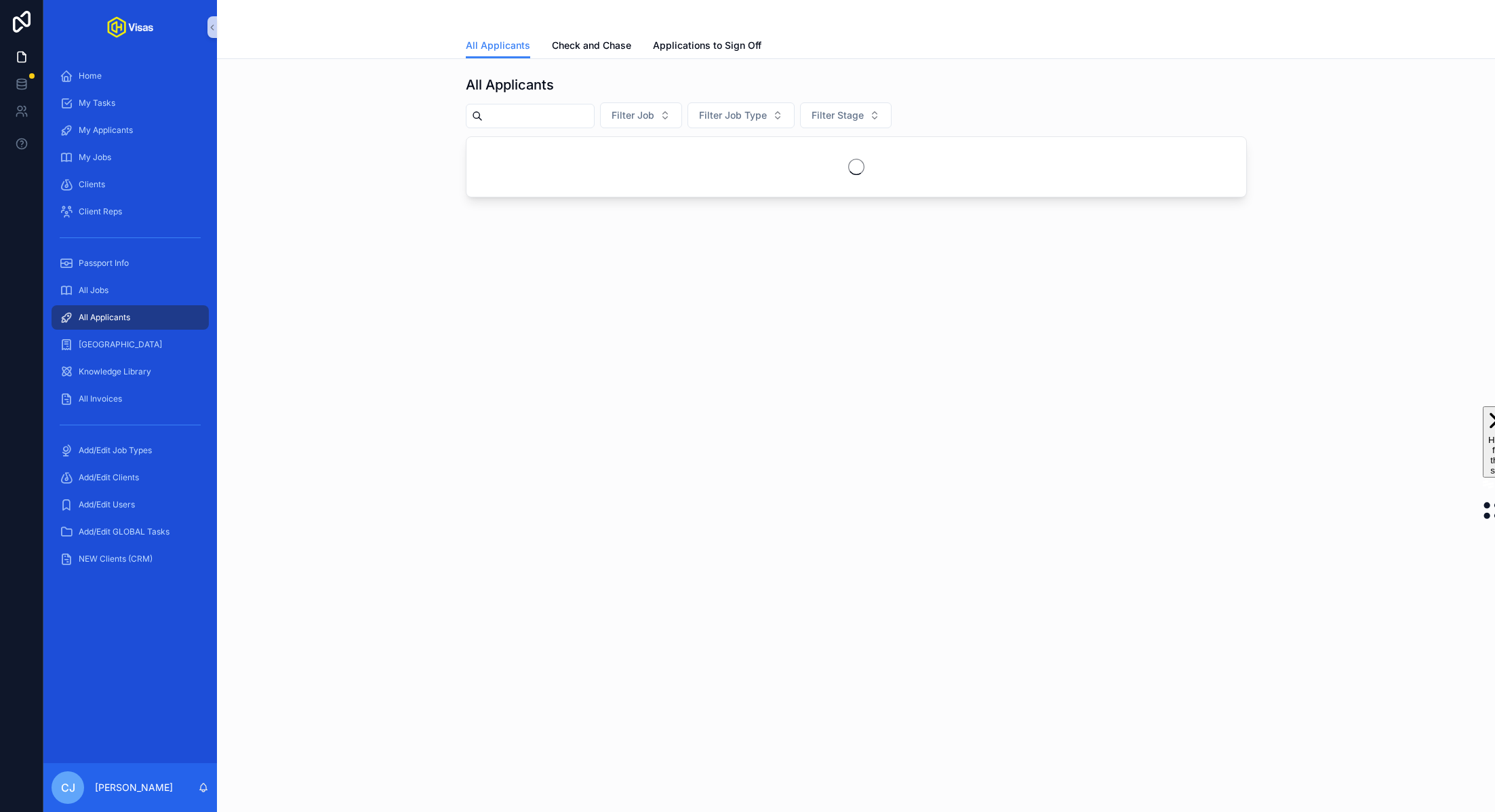
click at [550, 122] on input "scrollable content" at bounding box center [538, 115] width 111 height 19
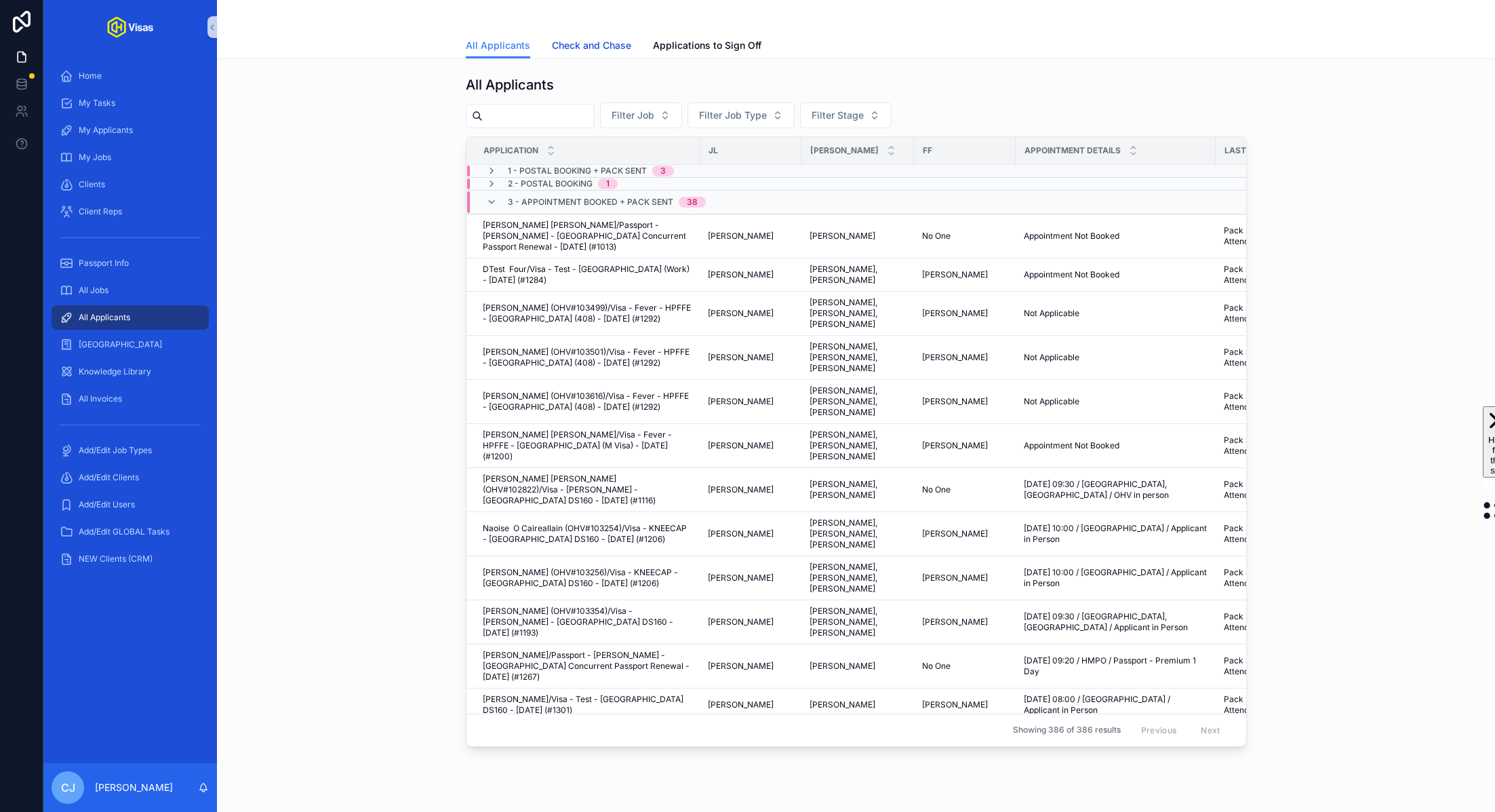
click at [610, 45] on span "Check and Chase" at bounding box center [591, 45] width 79 height 13
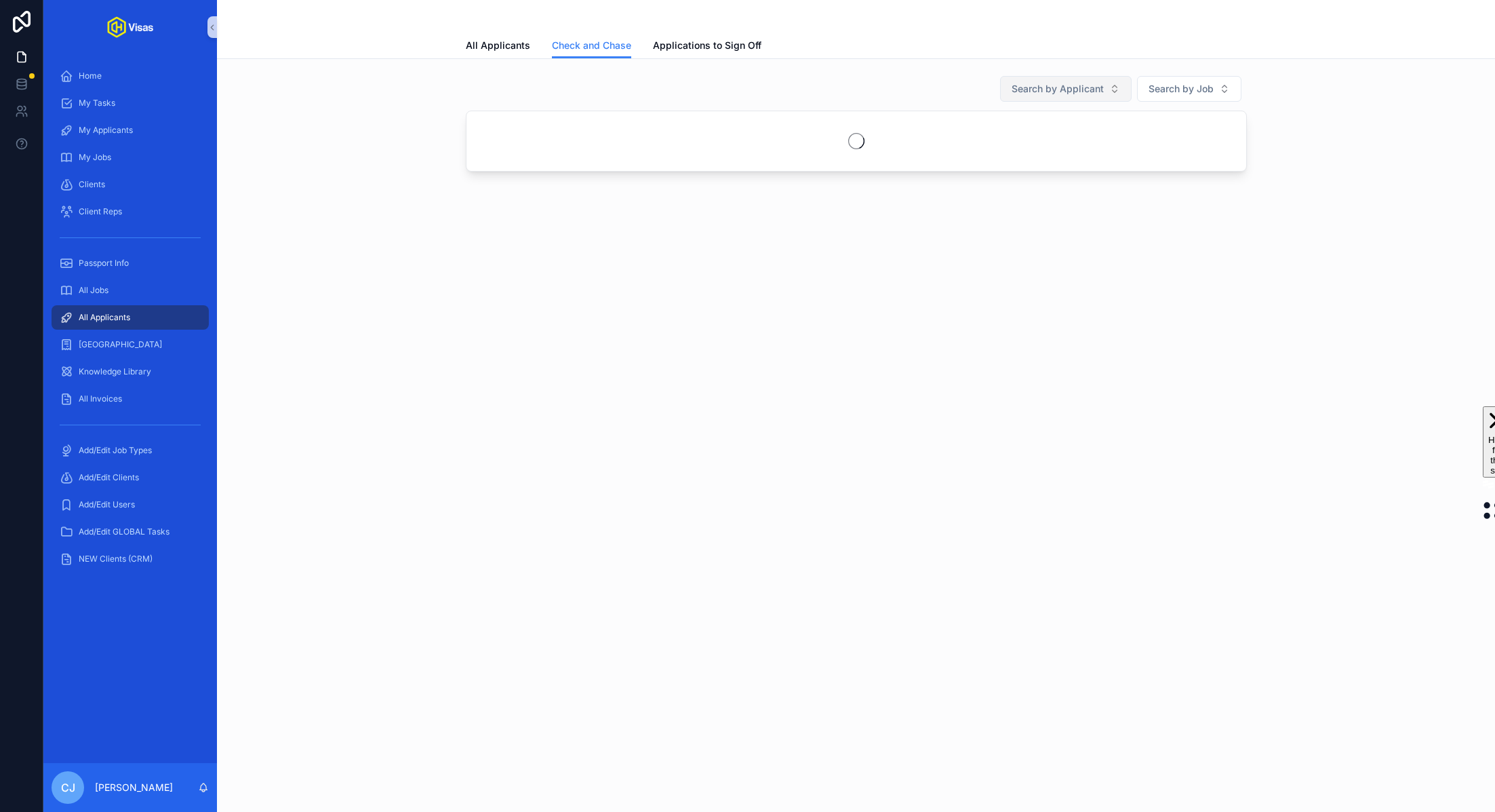
click at [1064, 91] on span "Search by Applicant" at bounding box center [1057, 88] width 92 height 13
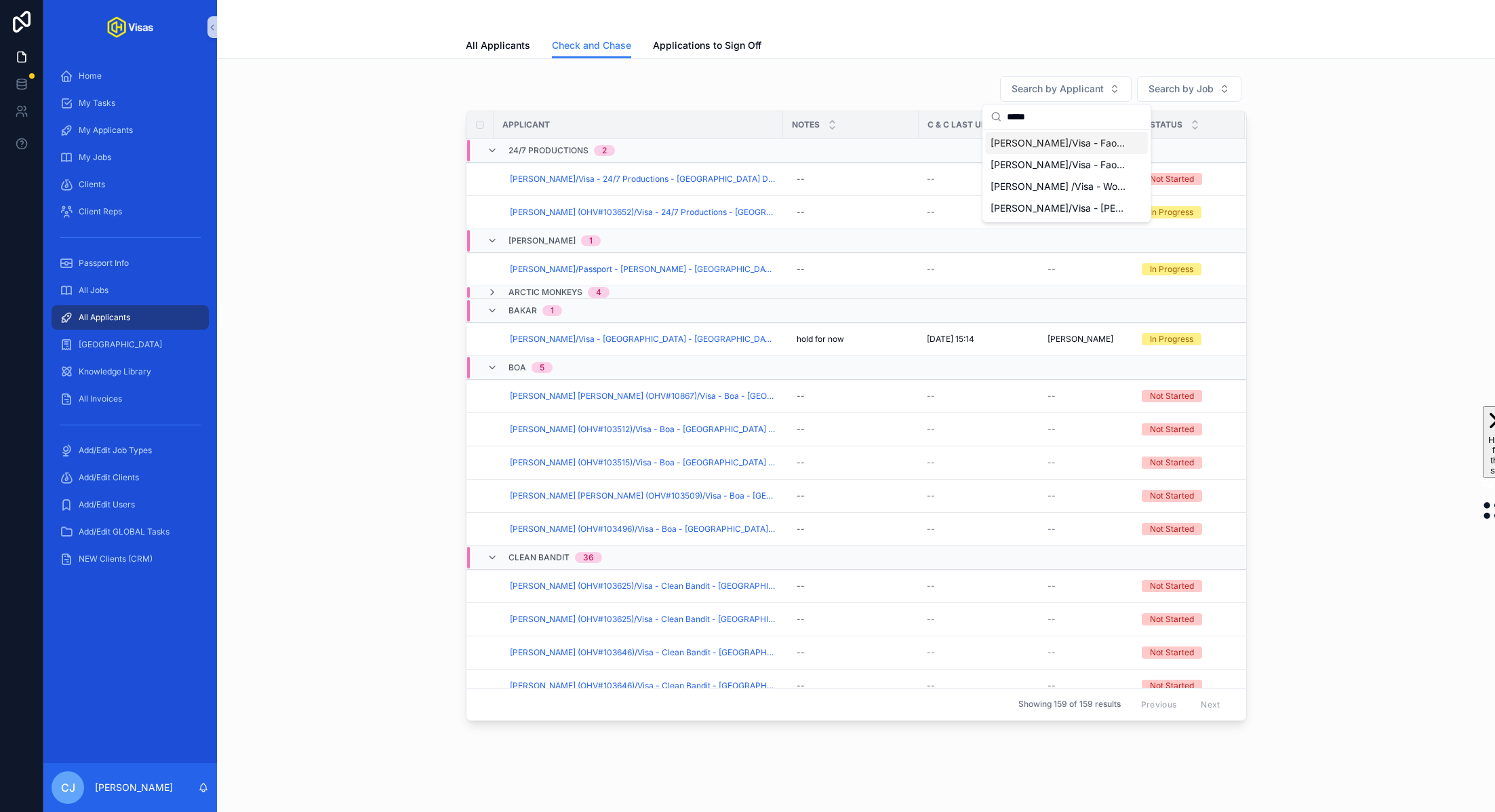
type input "*****"
click at [1075, 140] on span "Kevin Flasza/Visa - Faouzia - China (M Visa) - Sep/25 (#1309)" at bounding box center [1058, 143] width 136 height 13
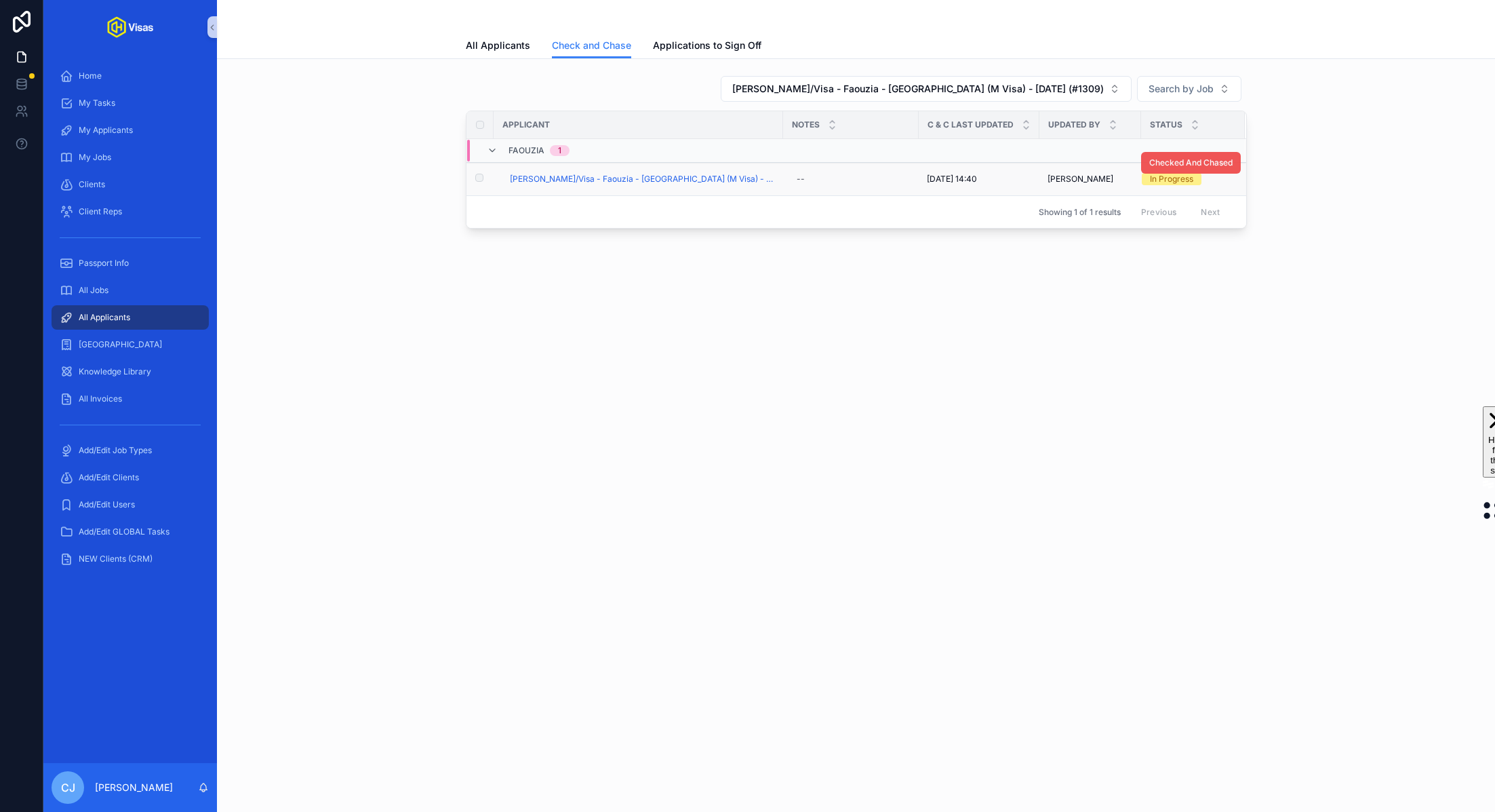
click at [1184, 160] on span "Checked And Chased" at bounding box center [1191, 162] width 84 height 11
click at [603, 174] on span "Kevin Flasza/Visa - Faouzia - China (M Visa) - Sep/25 (#1309)" at bounding box center [642, 179] width 265 height 11
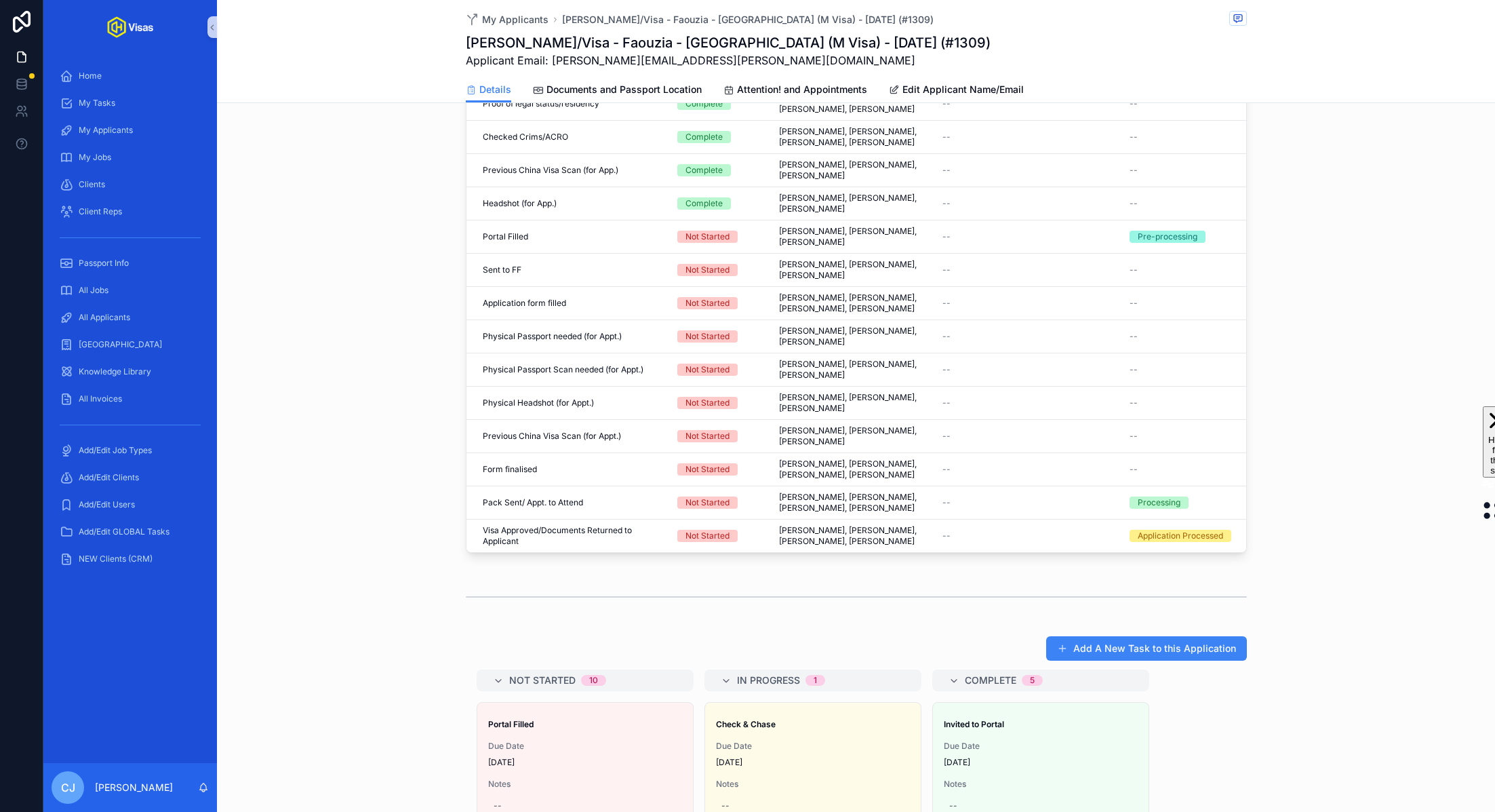
scroll to position [769, 0]
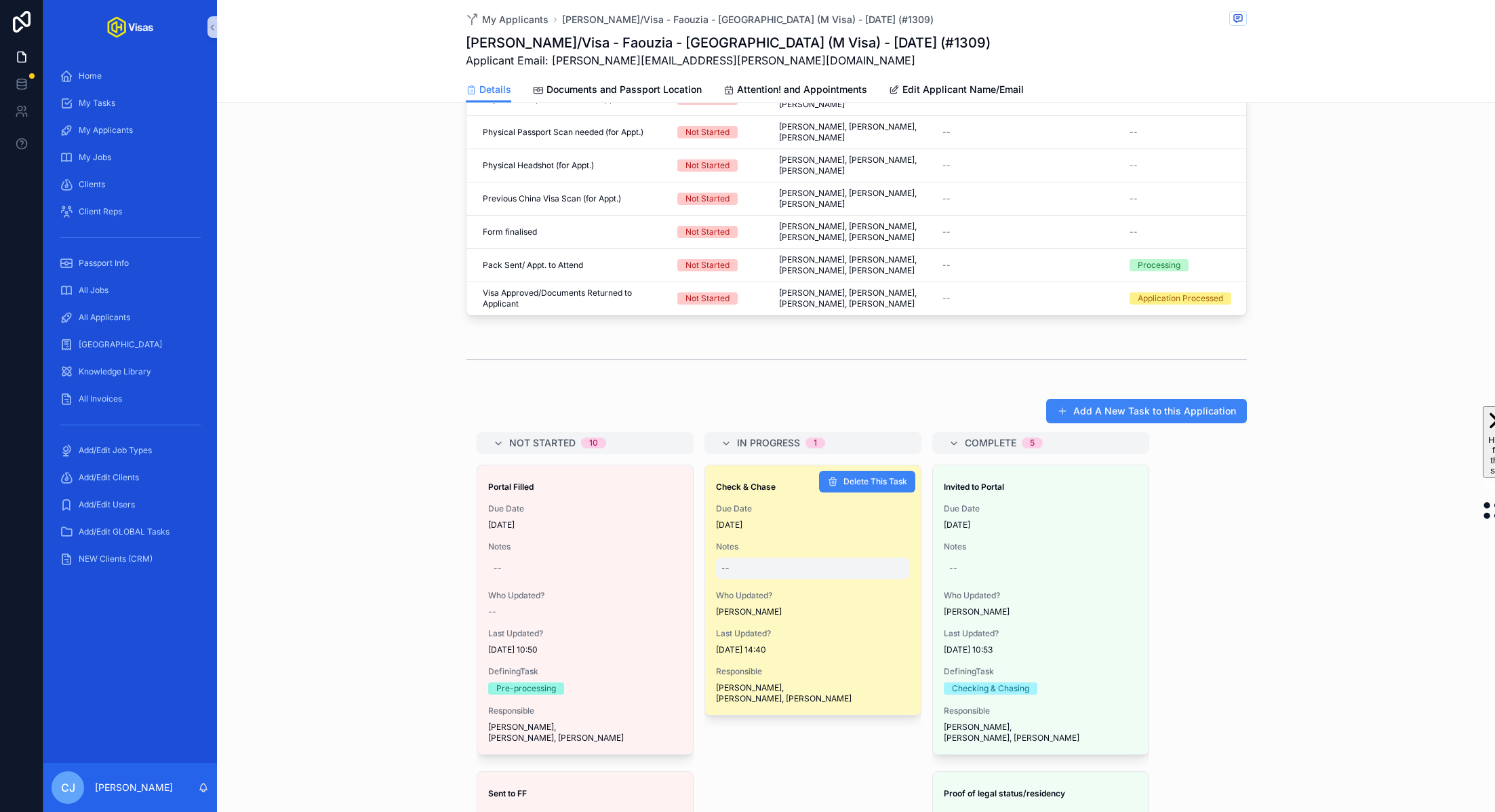
click at [788, 557] on div "--" at bounding box center [813, 568] width 194 height 21
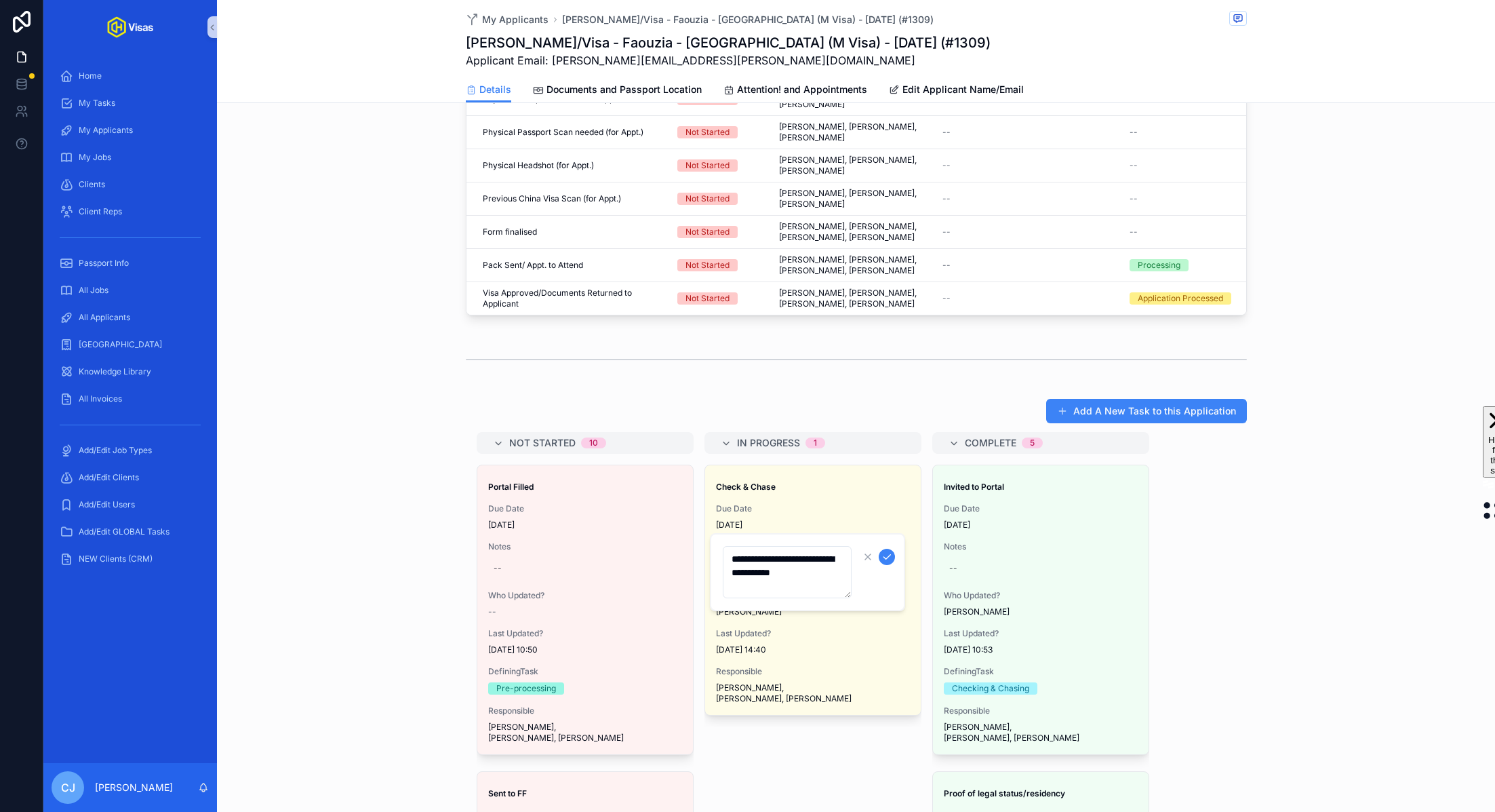
click at [815, 559] on textarea "**********" at bounding box center [787, 571] width 129 height 53
type textarea "**********"
click at [891, 562] on div "scrollable content" at bounding box center [878, 556] width 36 height 16
click at [891, 562] on button "scrollable content" at bounding box center [887, 556] width 16 height 16
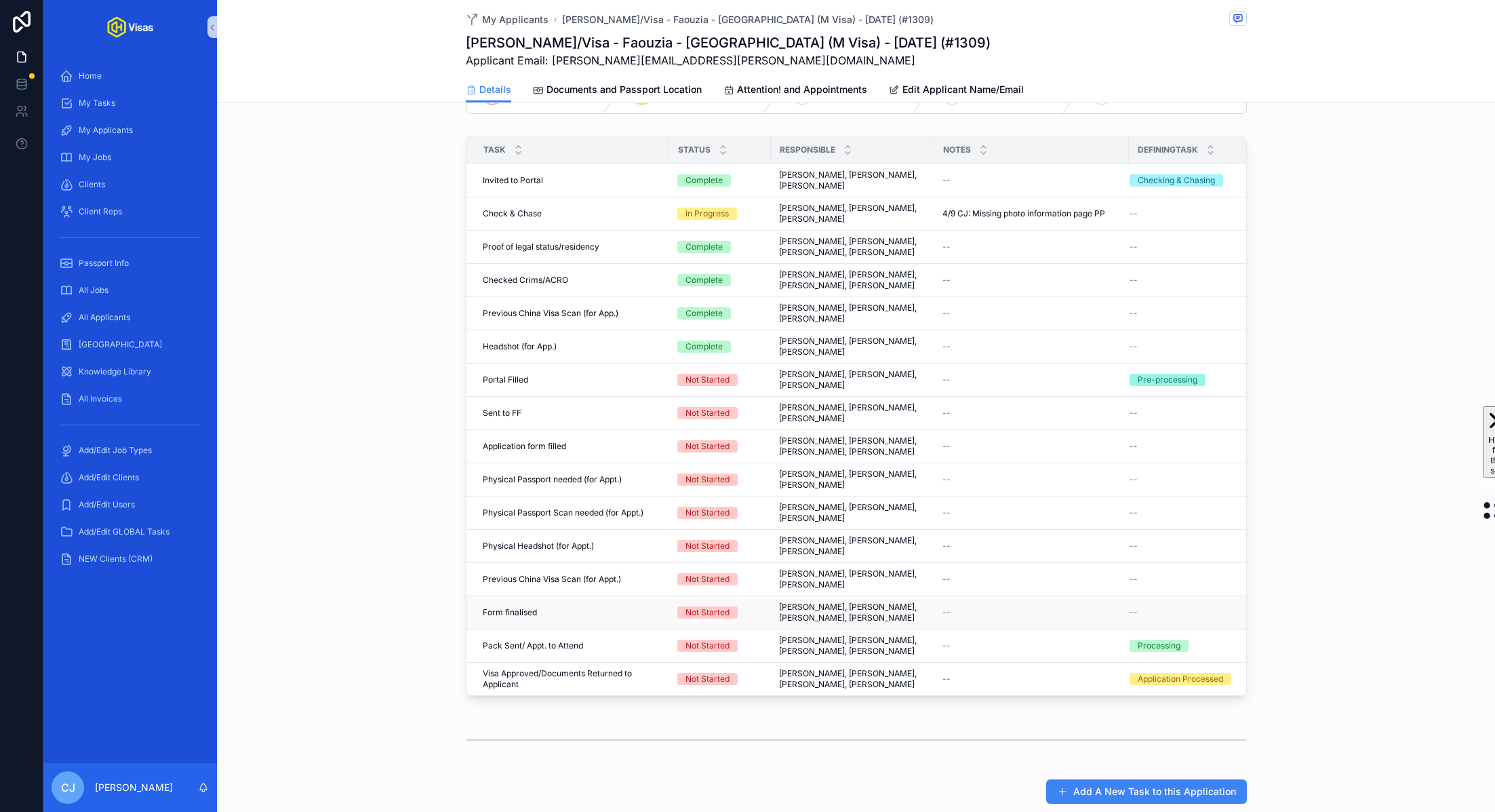
scroll to position [265, 0]
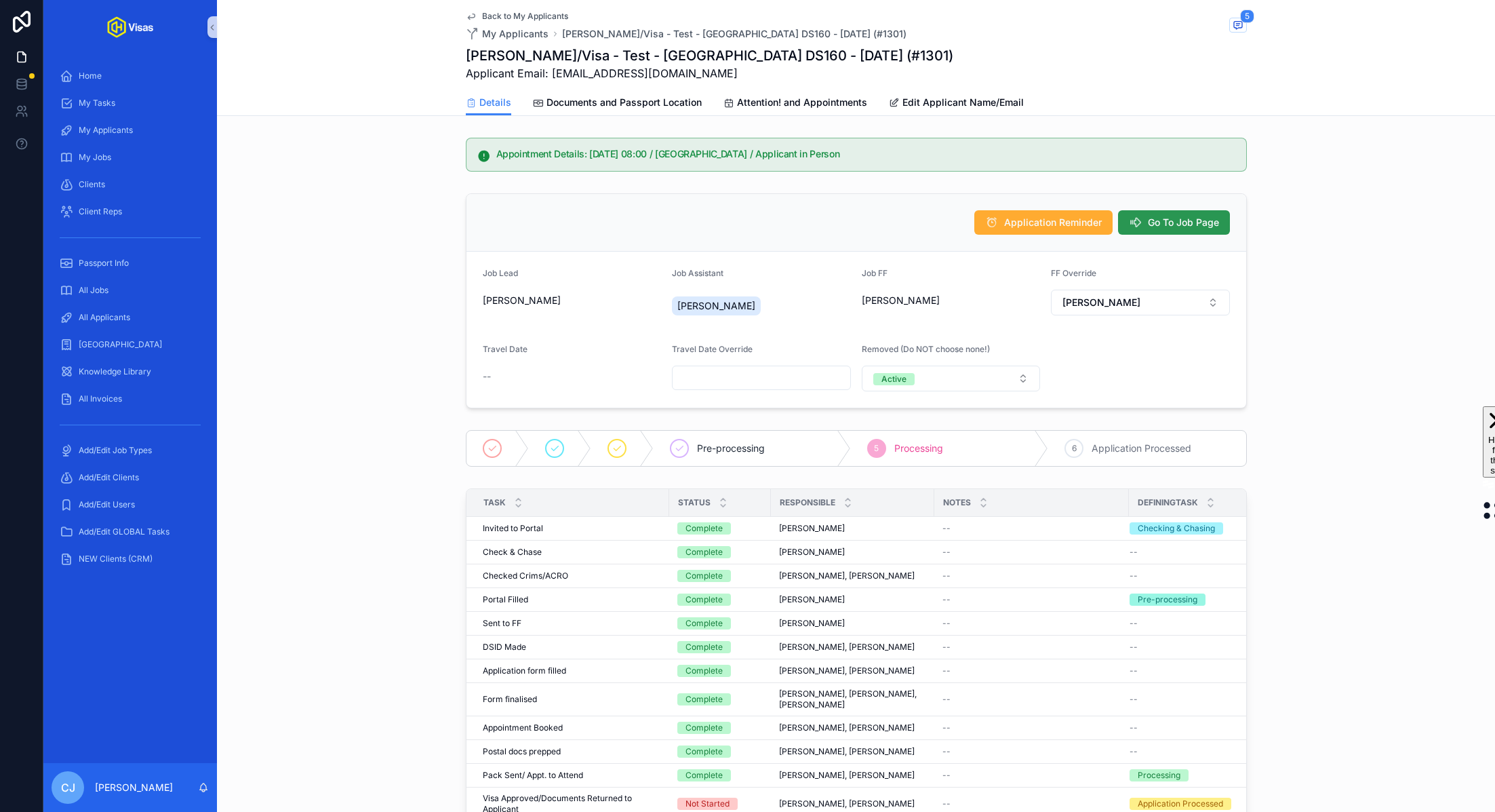
click at [1172, 219] on span "Go To Job Page" at bounding box center [1184, 222] width 71 height 13
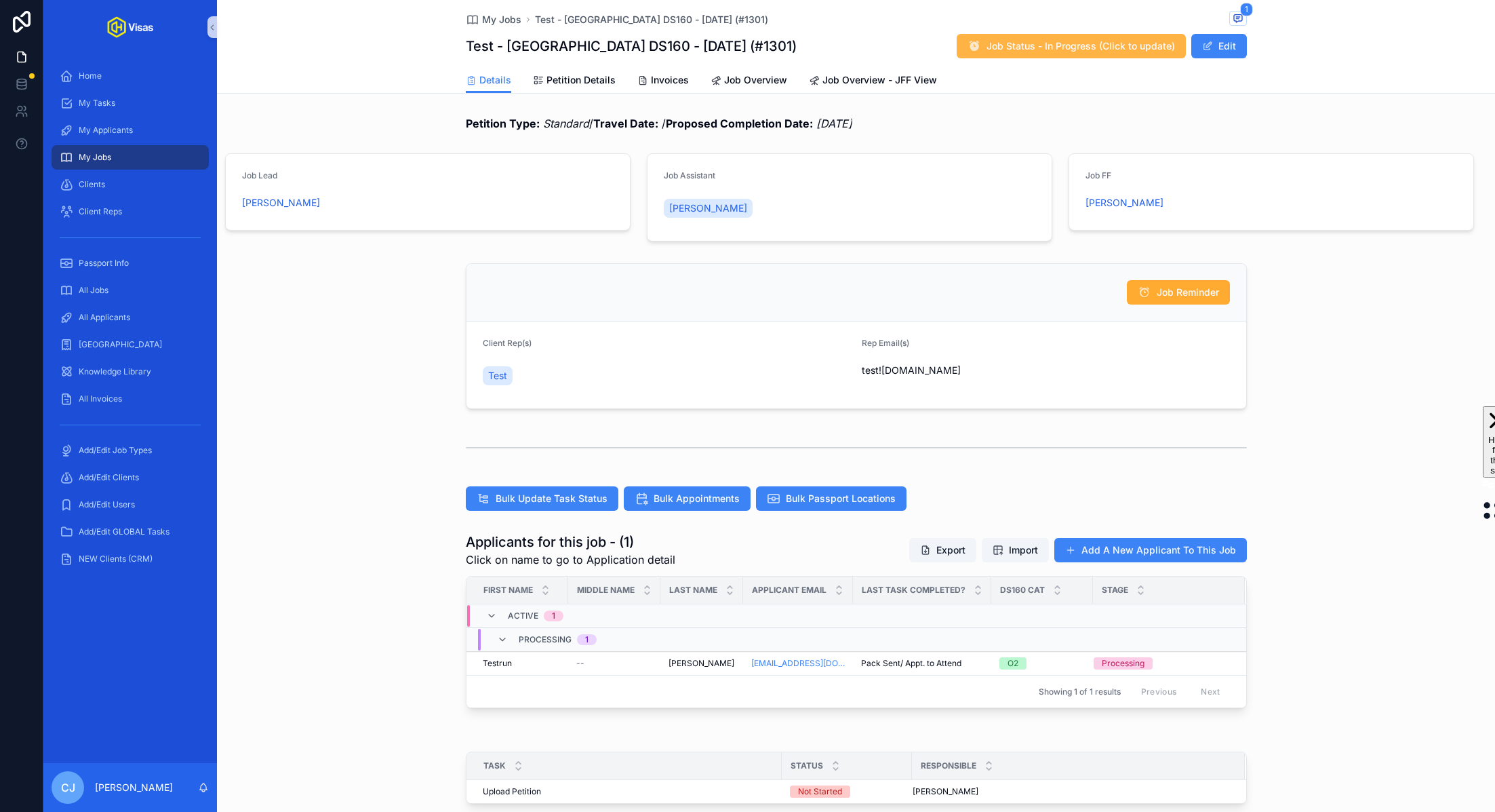
click at [1138, 45] on span "Job Status - In Progress (Click to update)" at bounding box center [1080, 45] width 188 height 13
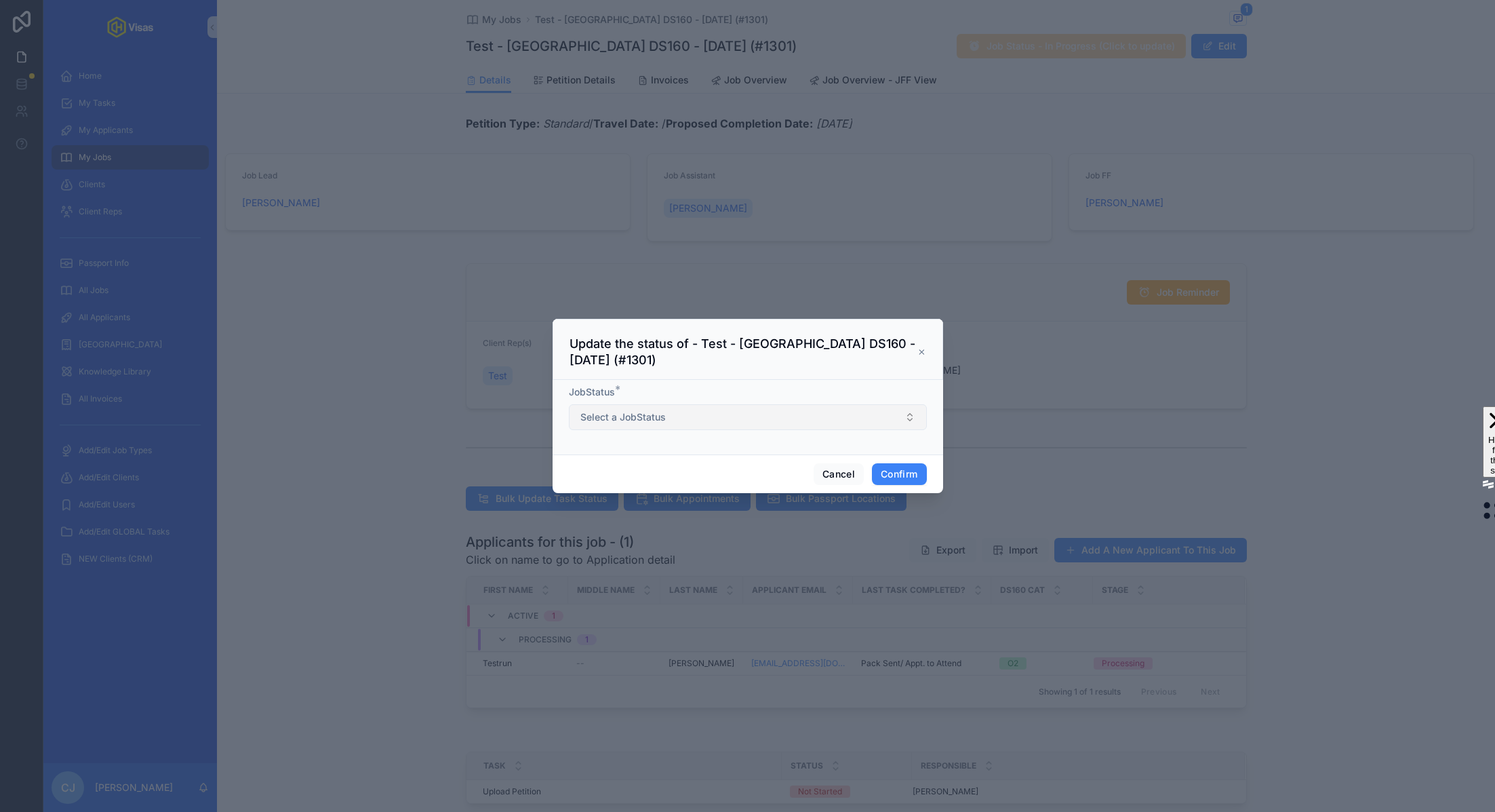
click at [707, 412] on button "Select a JobStatus" at bounding box center [748, 416] width 358 height 26
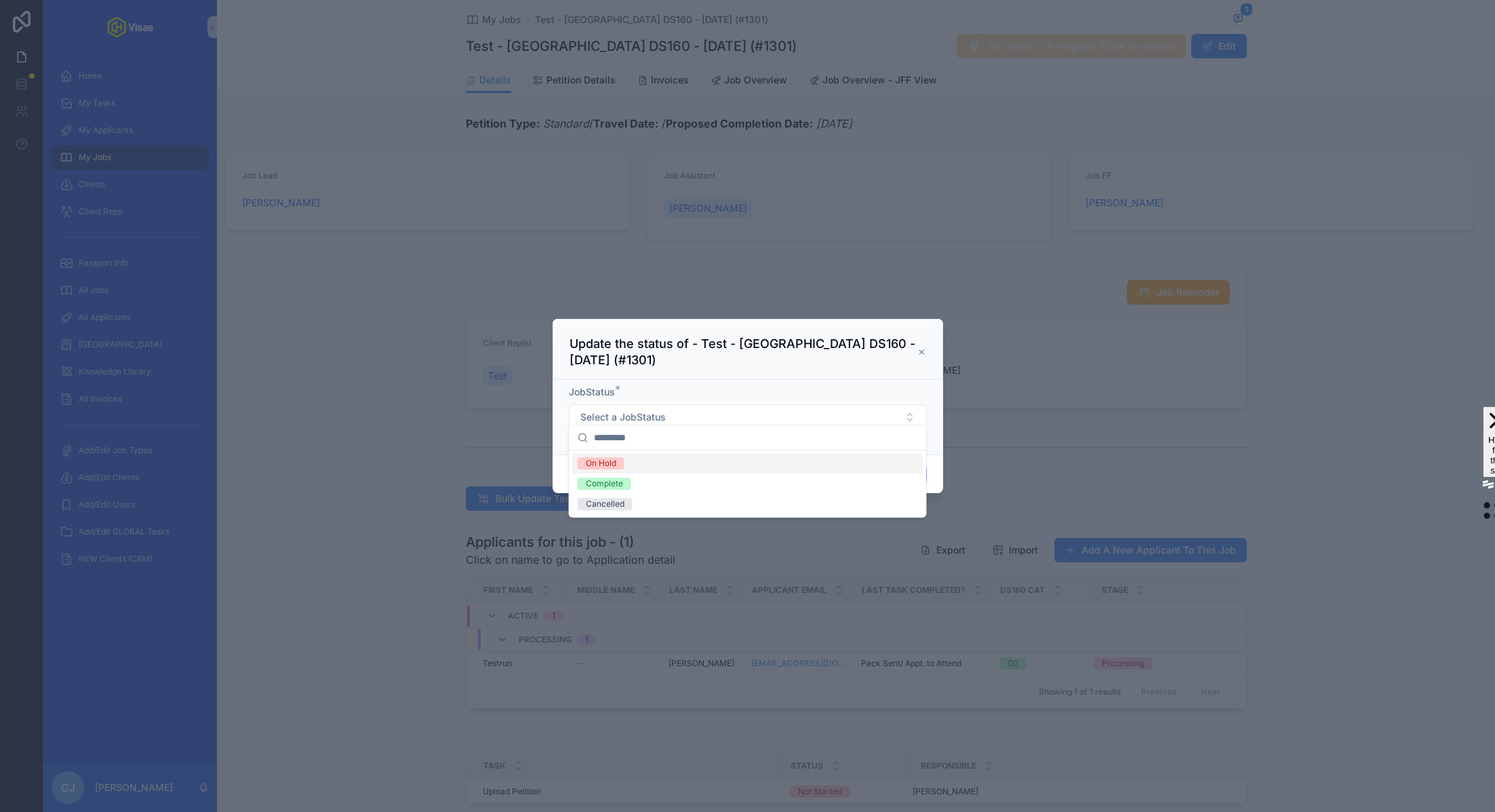
click at [641, 463] on div "On Hold" at bounding box center [748, 463] width 351 height 21
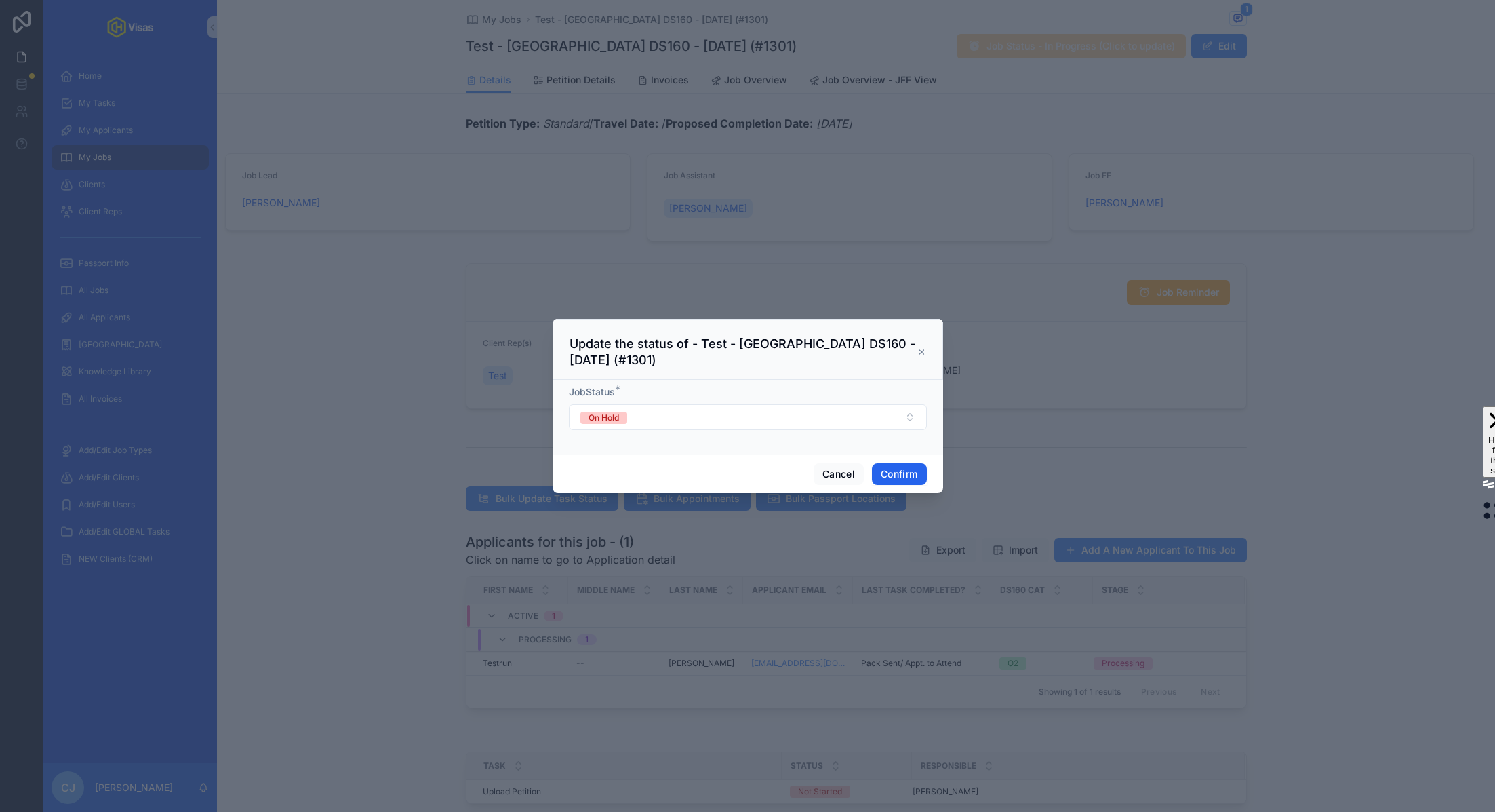
click at [902, 466] on button "Confirm" at bounding box center [899, 474] width 54 height 21
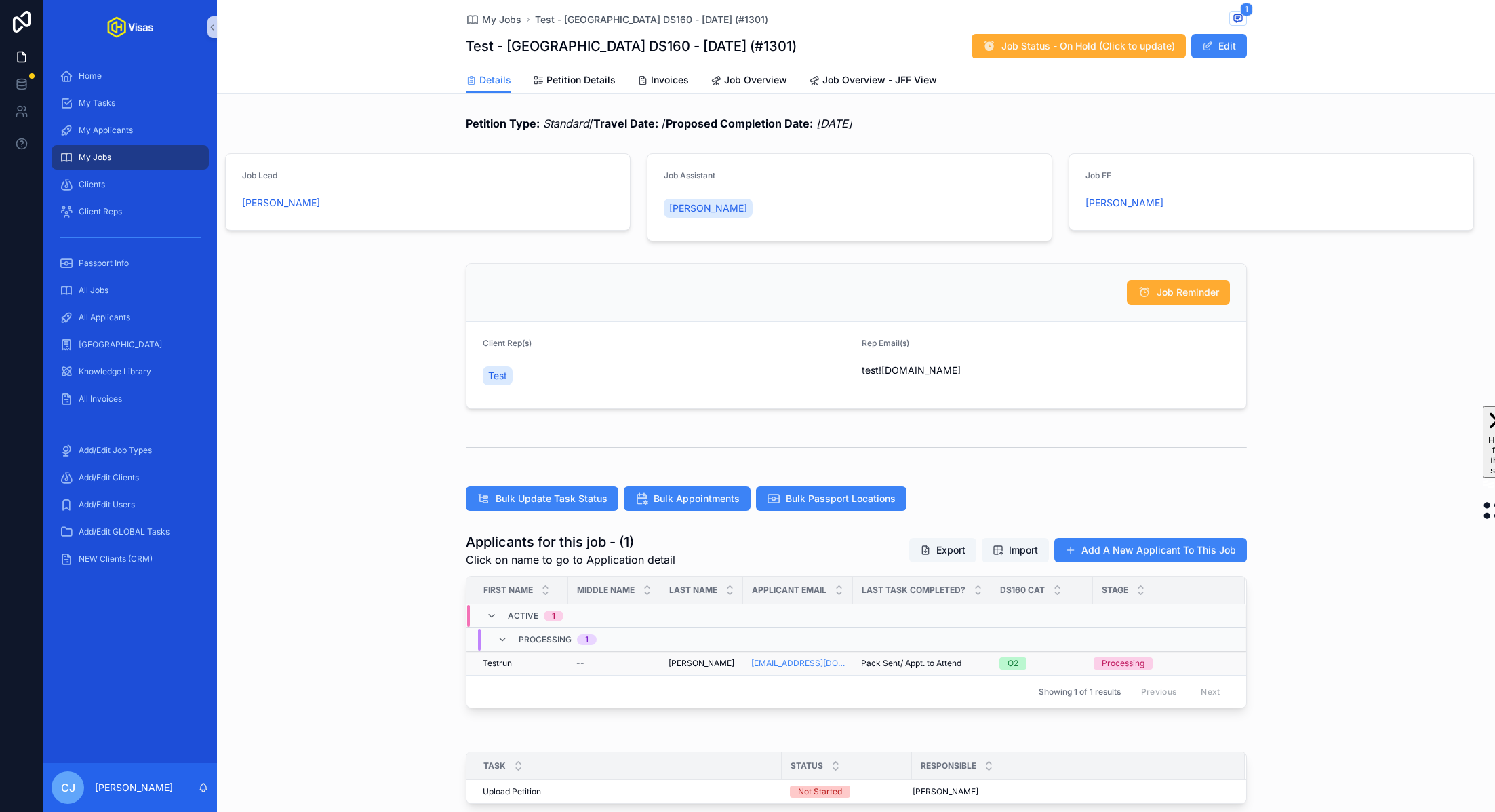
click at [669, 660] on span "Jenkins" at bounding box center [702, 663] width 66 height 11
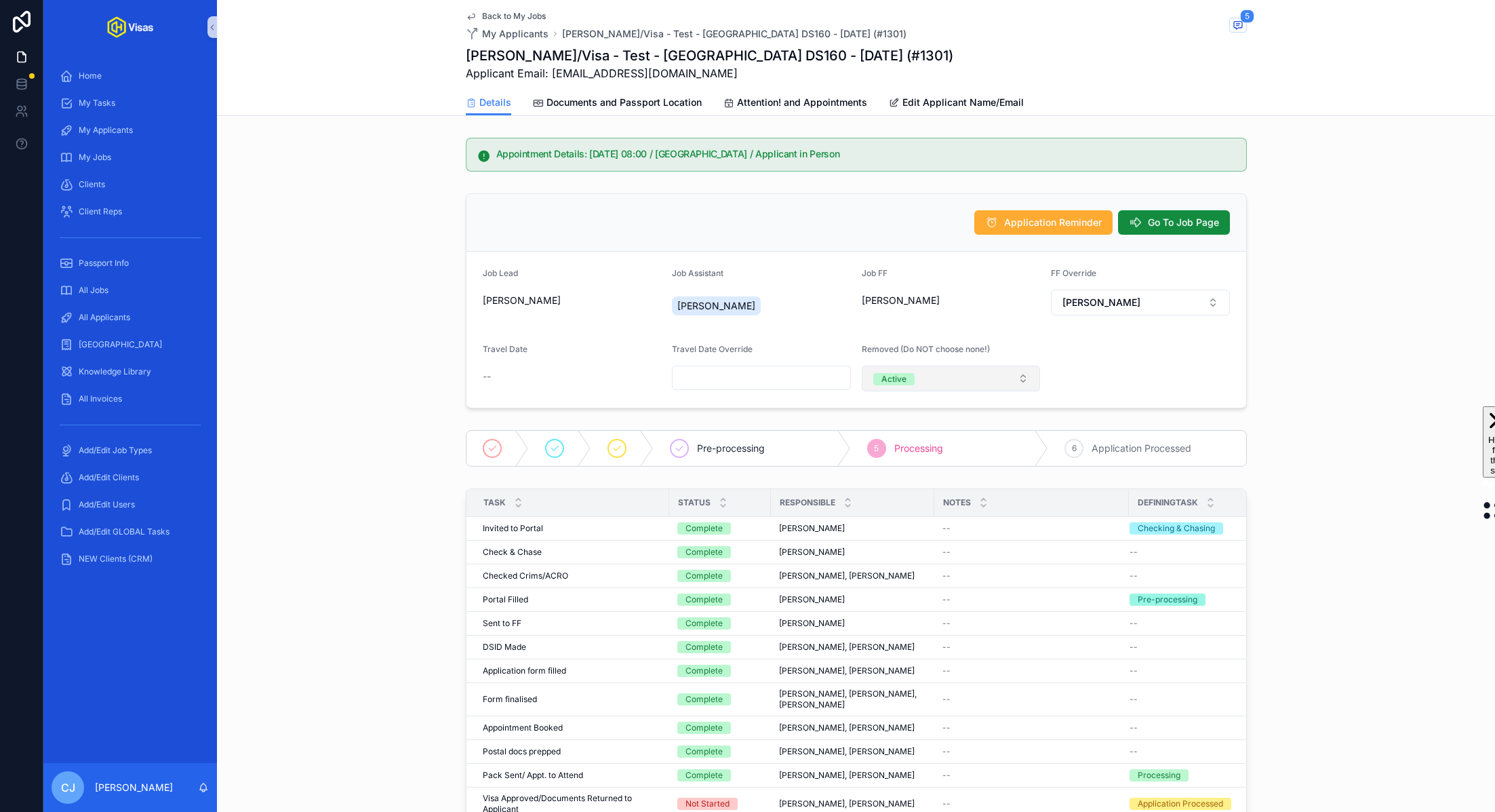
click at [990, 382] on button "Active" at bounding box center [951, 378] width 179 height 26
click at [932, 457] on div "Inactive" at bounding box center [951, 451] width 172 height 21
click at [1174, 228] on span "GoTo Job Page" at bounding box center [1186, 222] width 68 height 13
